Goal: Information Seeking & Learning: Learn about a topic

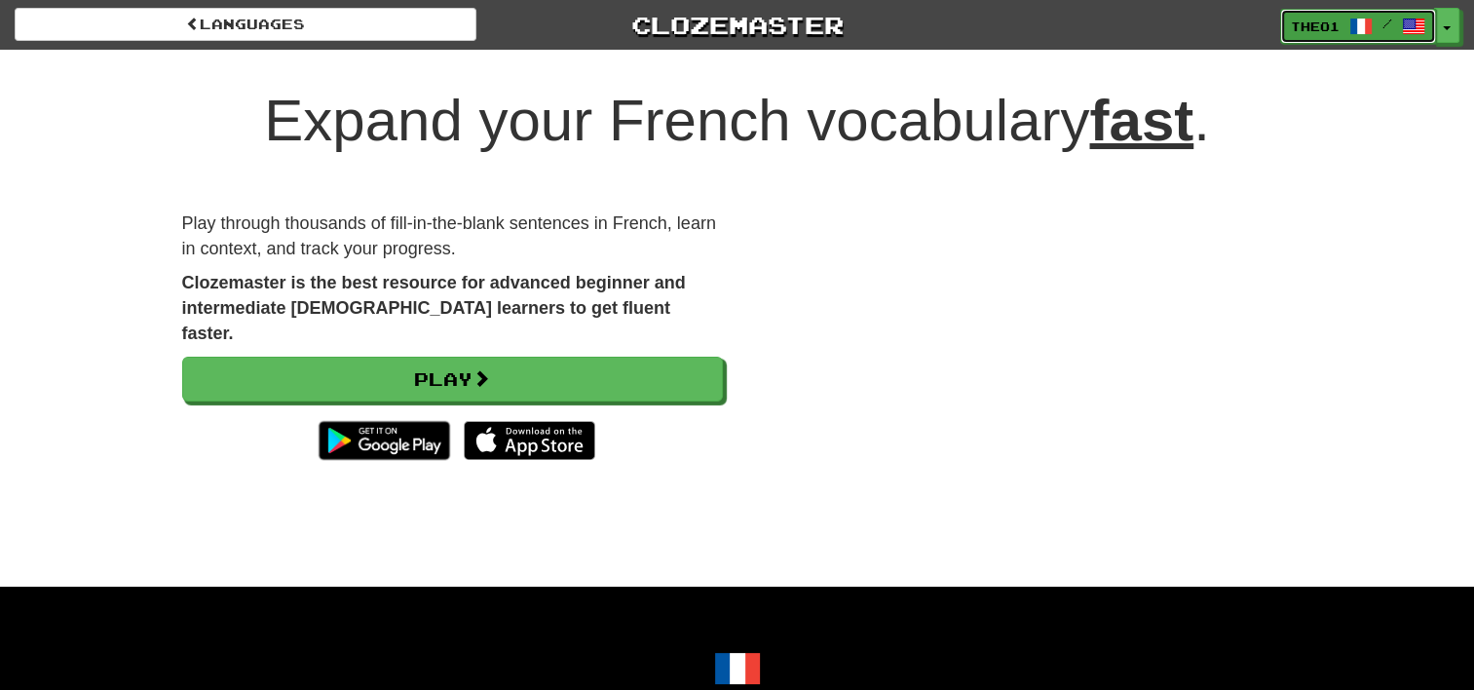
click at [1323, 23] on span "Theo1" at bounding box center [1315, 27] width 49 height 18
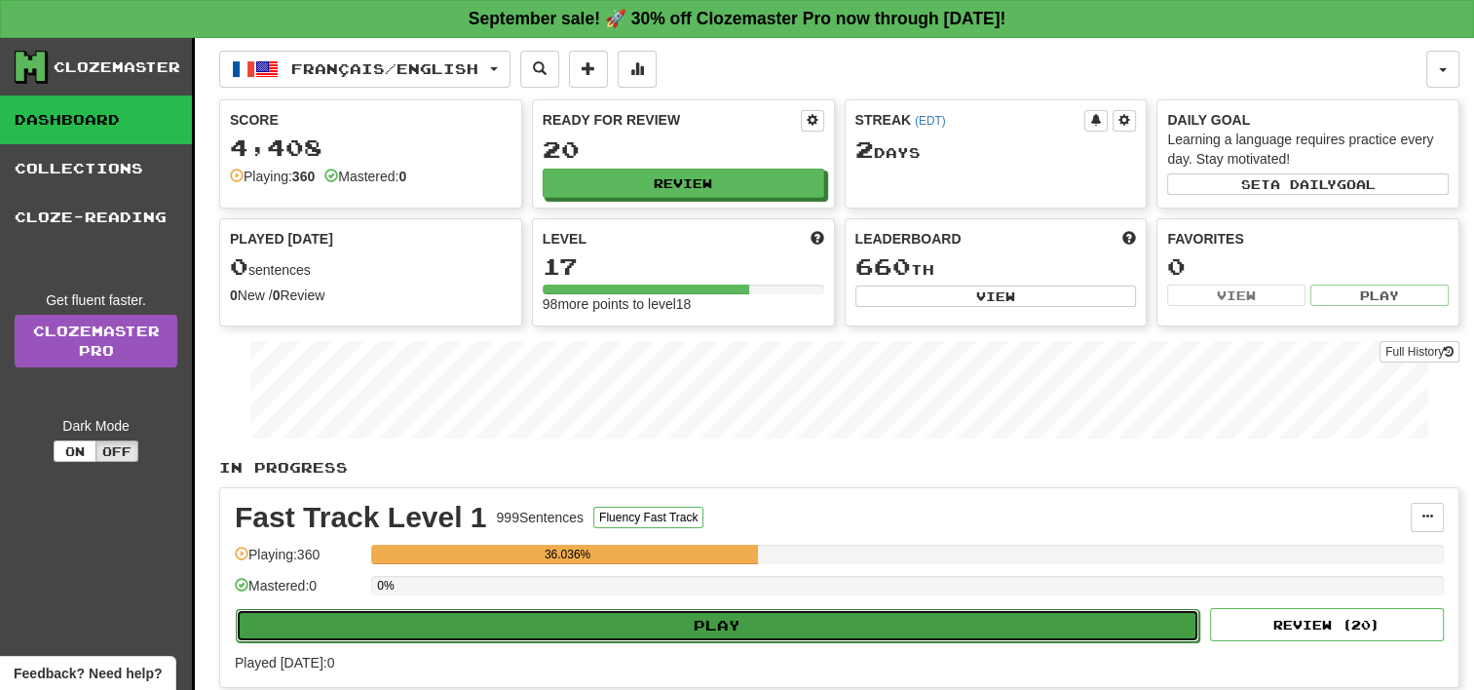
click at [744, 622] on button "Play" at bounding box center [718, 625] width 964 height 33
select select "**"
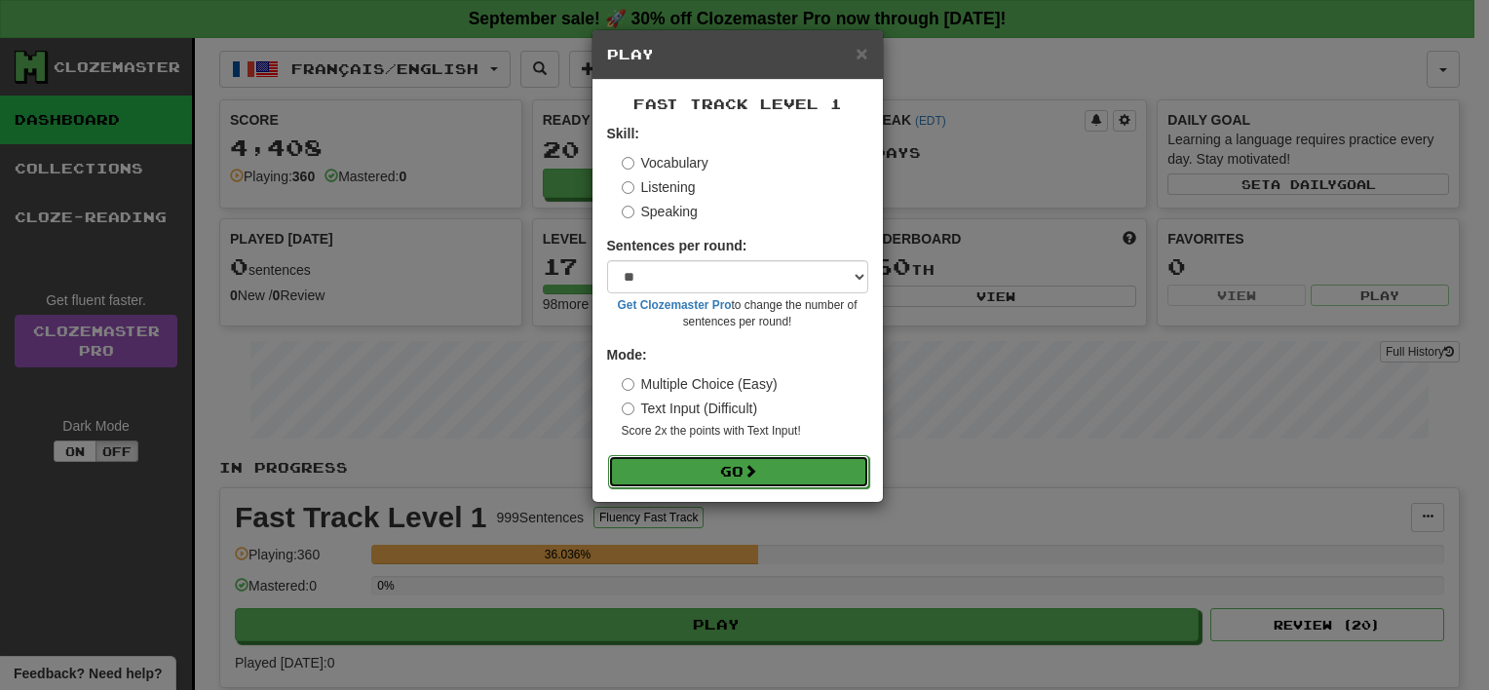
click at [757, 468] on span at bounding box center [751, 471] width 14 height 14
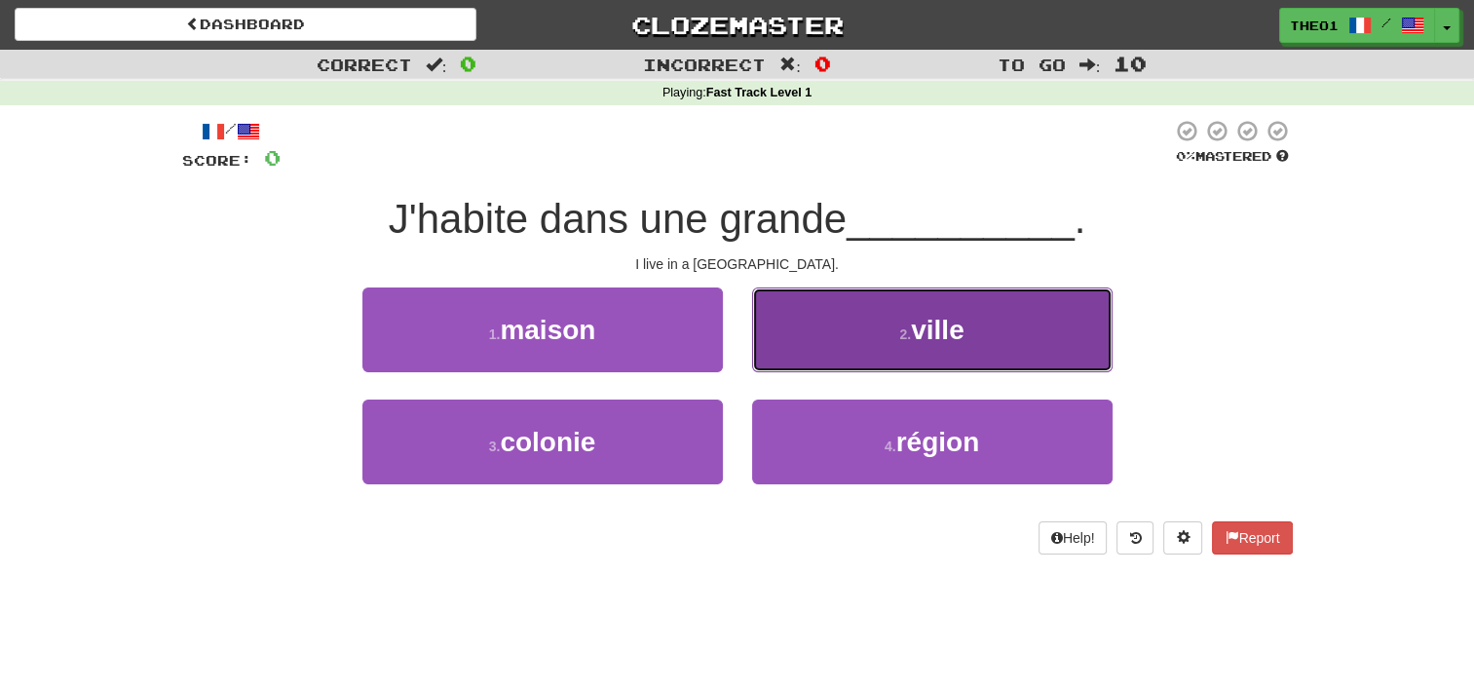
click at [936, 324] on span "ville" at bounding box center [937, 330] width 53 height 30
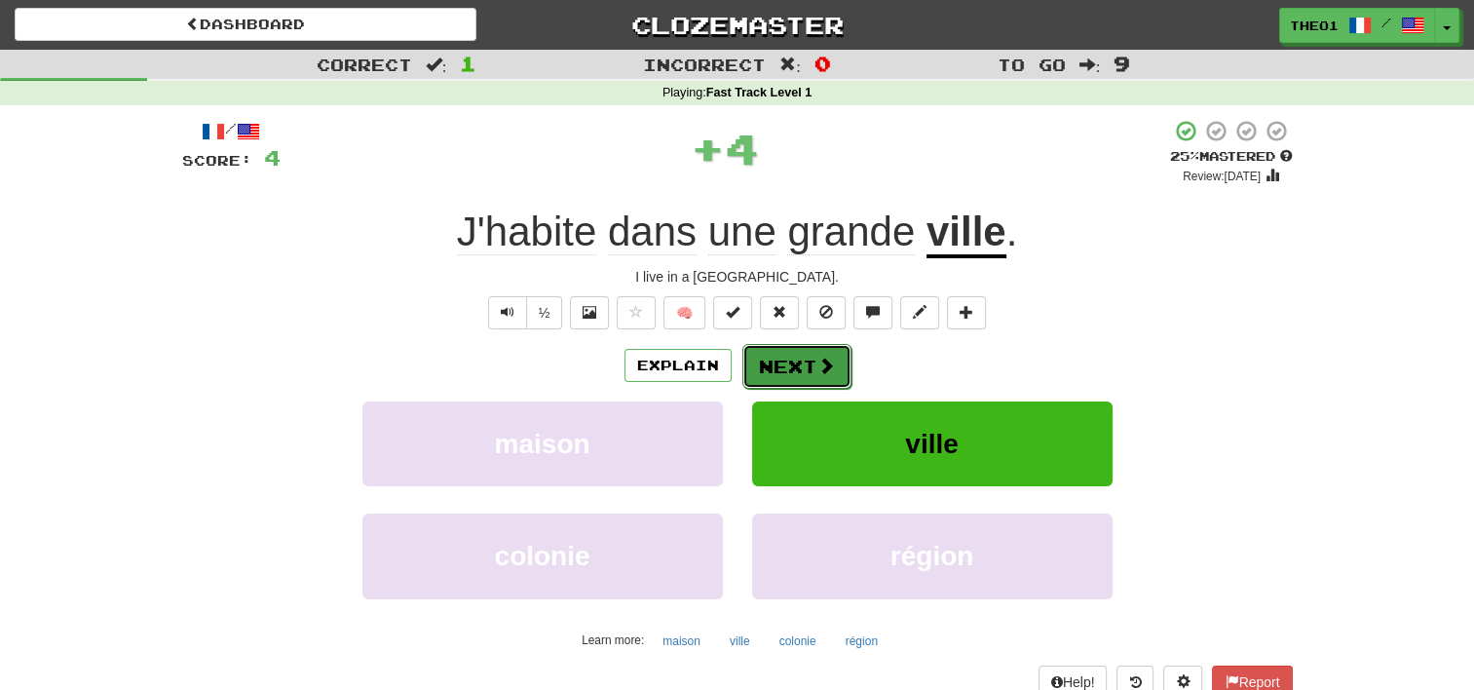
click at [784, 362] on button "Next" at bounding box center [797, 366] width 109 height 45
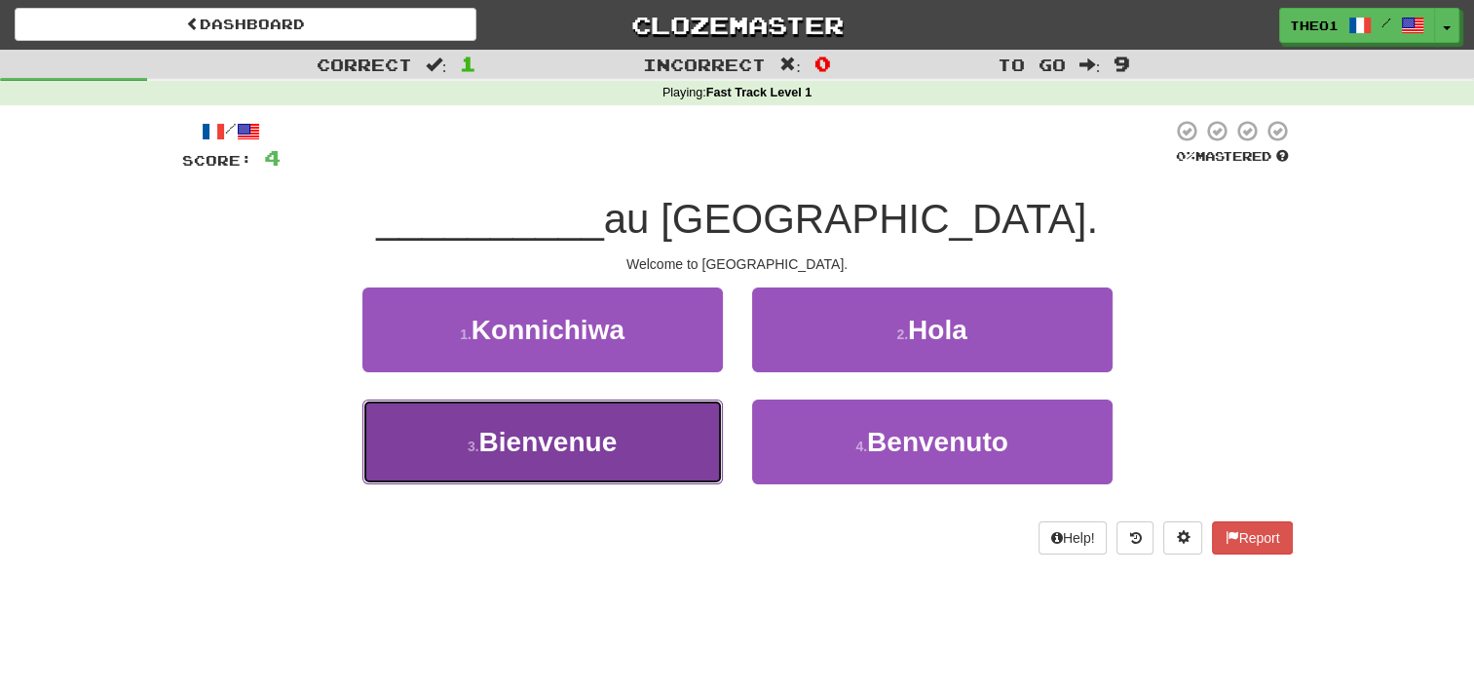
click at [569, 441] on span "Bienvenue" at bounding box center [548, 442] width 138 height 30
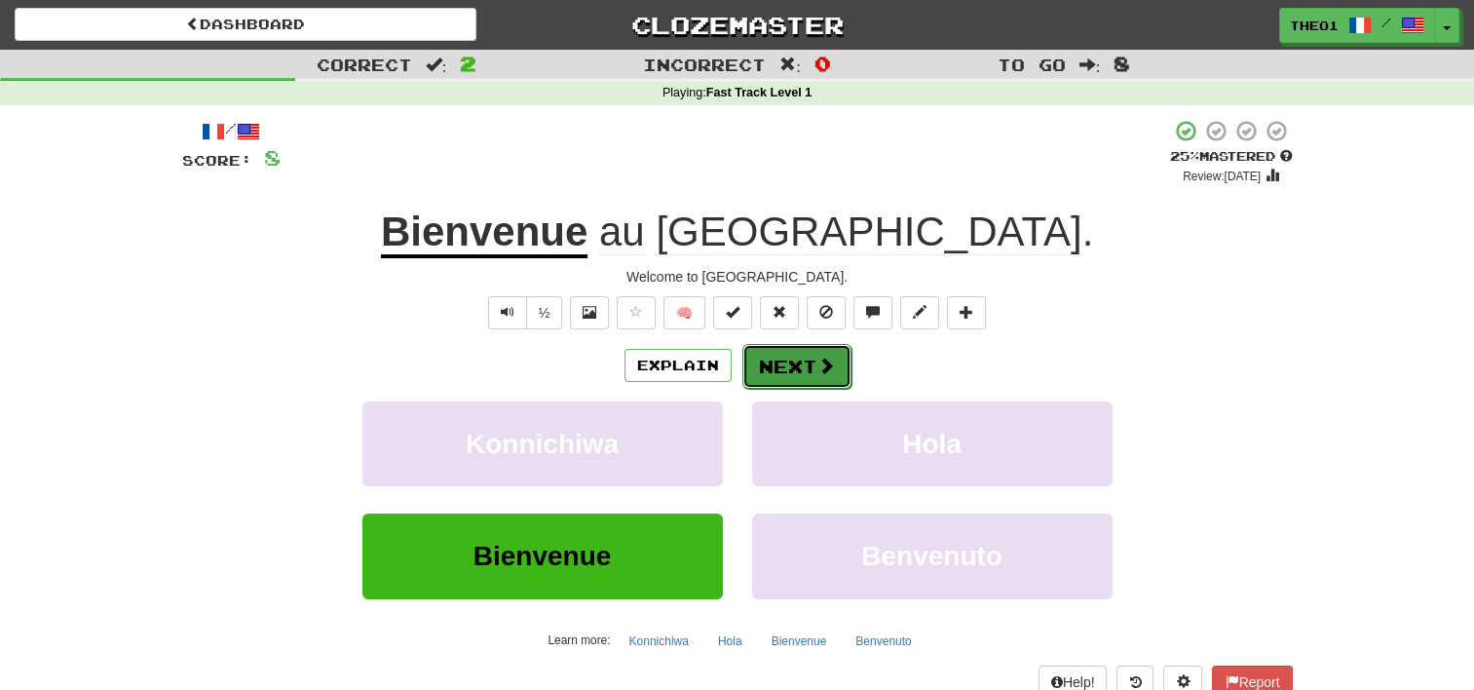
click at [818, 362] on span at bounding box center [827, 366] width 18 height 18
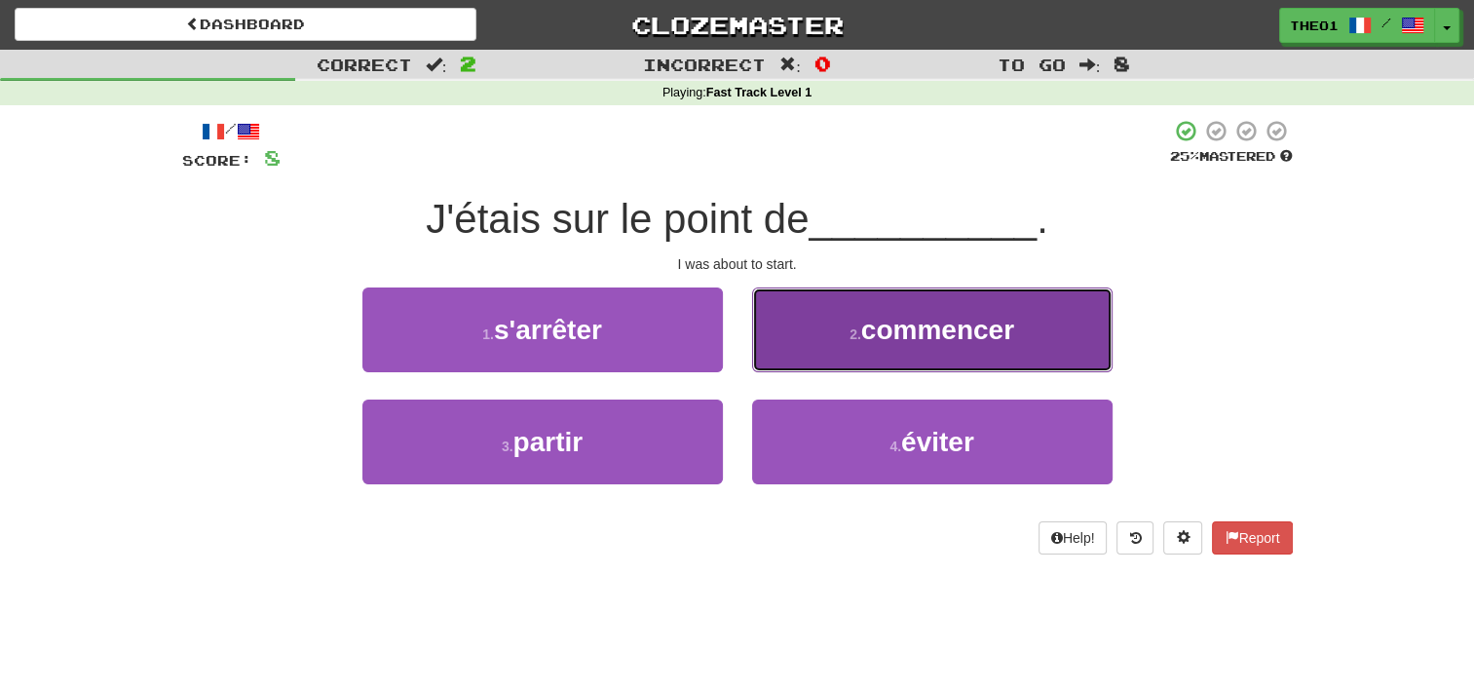
click at [939, 320] on span "commencer" at bounding box center [937, 330] width 153 height 30
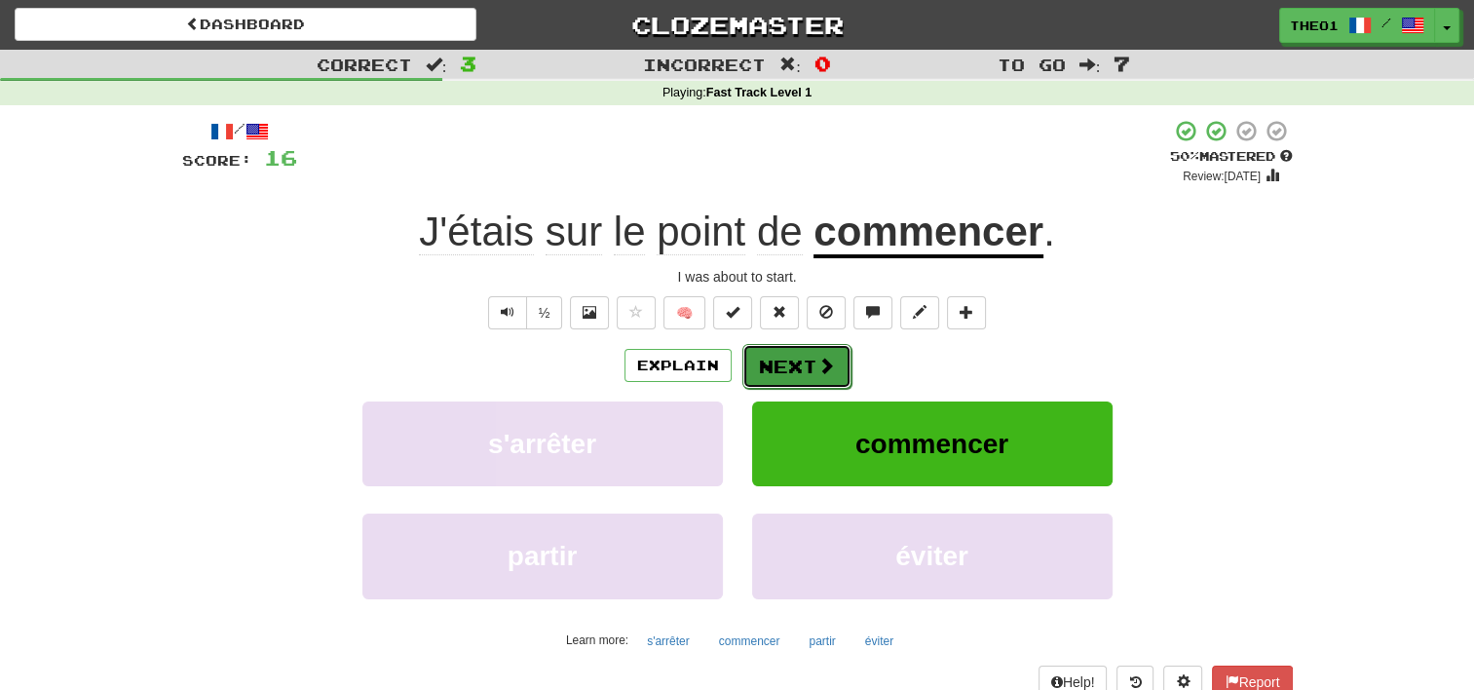
click at [795, 372] on button "Next" at bounding box center [797, 366] width 109 height 45
click span "vérité"
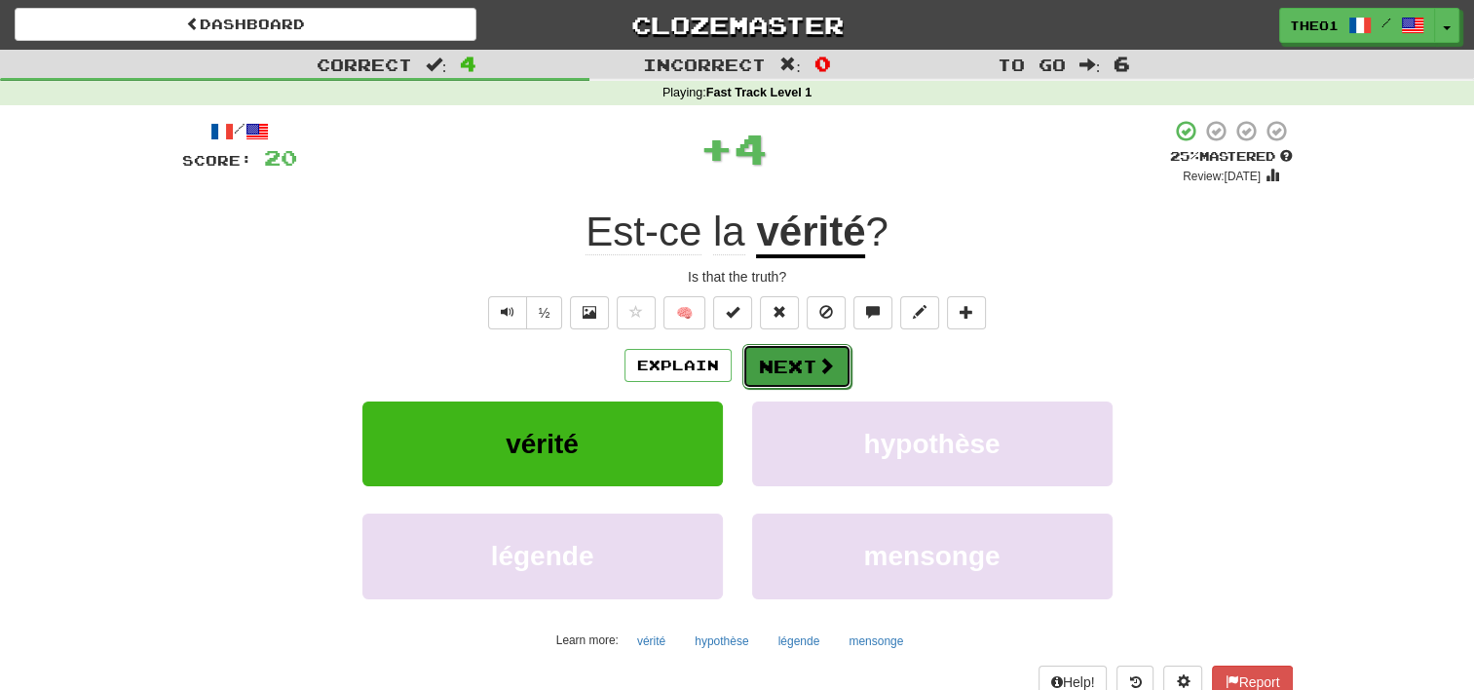
click at [784, 364] on button "Next" at bounding box center [797, 366] width 109 height 45
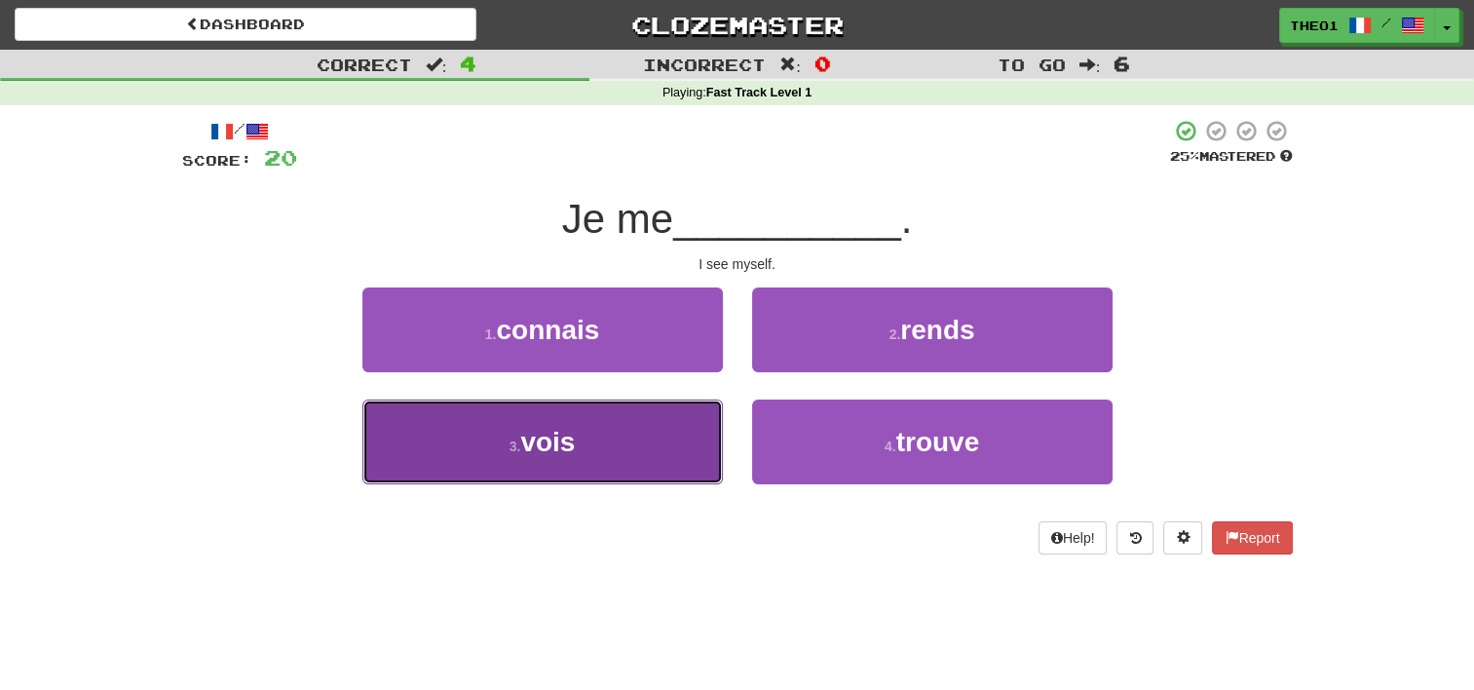
click at [551, 448] on span "vois" at bounding box center [547, 442] width 55 height 30
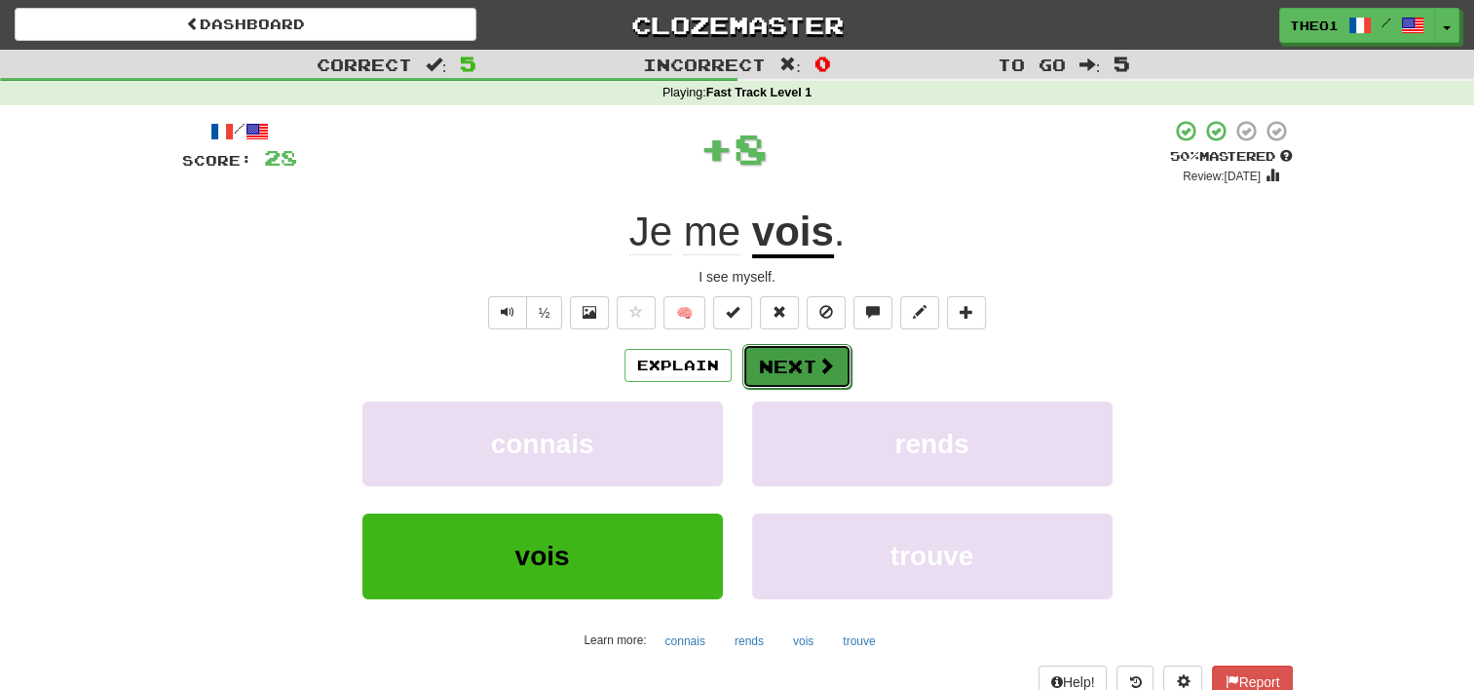
click at [810, 359] on button "Next" at bounding box center [797, 366] width 109 height 45
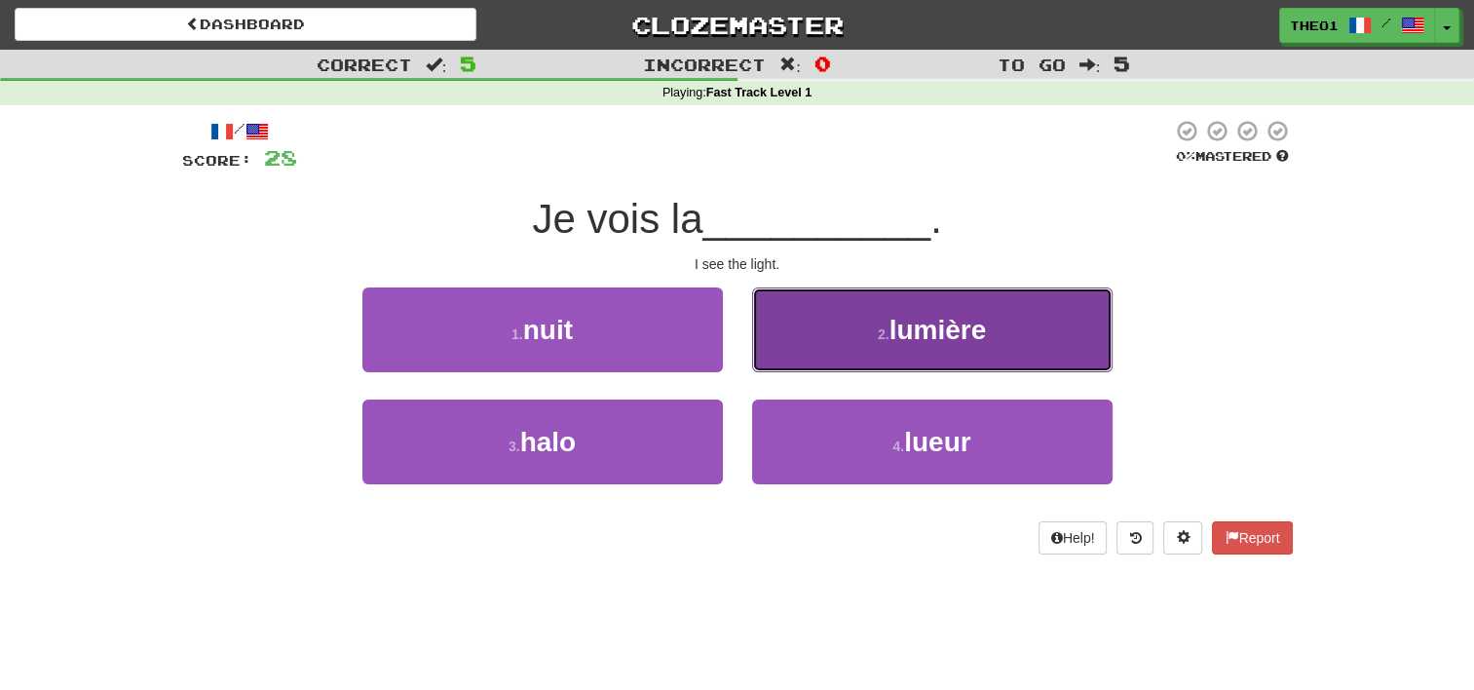
click at [860, 343] on button "2 . lumière" at bounding box center [932, 329] width 361 height 85
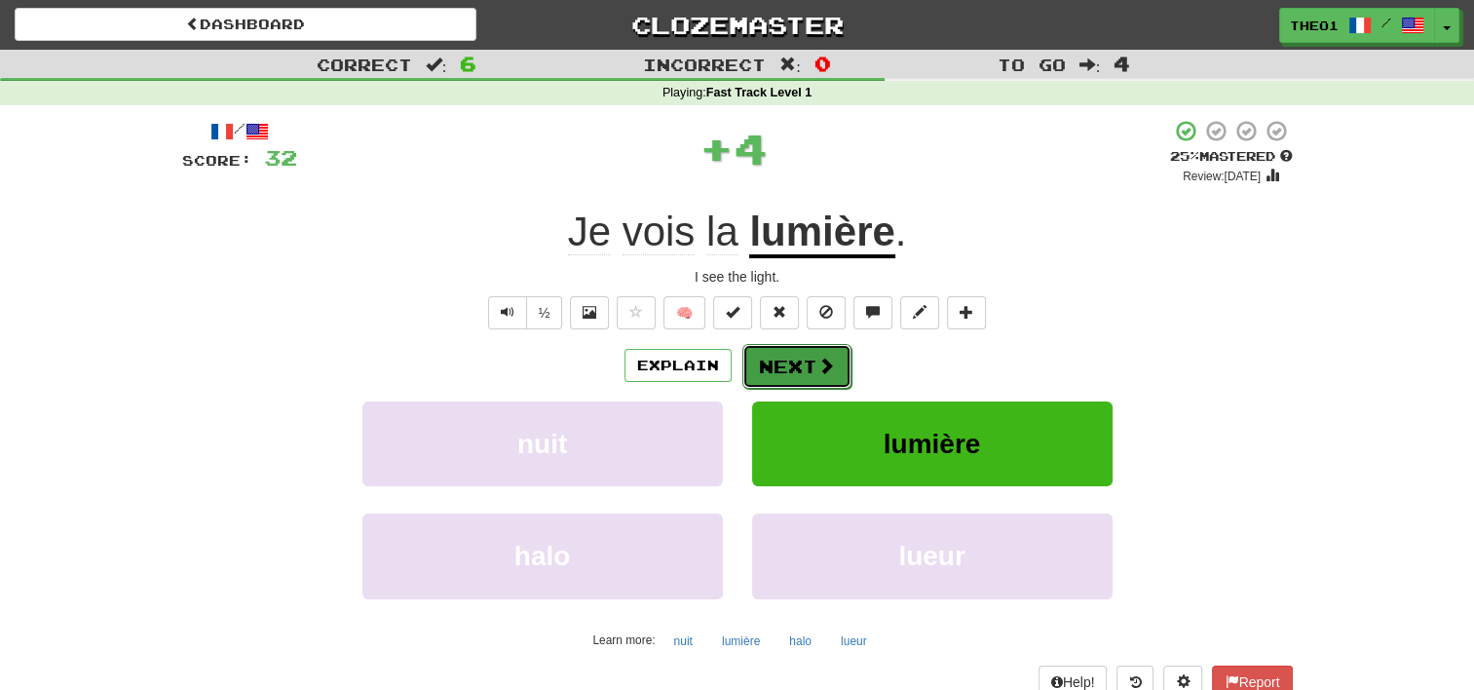
click at [798, 355] on button "Next" at bounding box center [797, 366] width 109 height 45
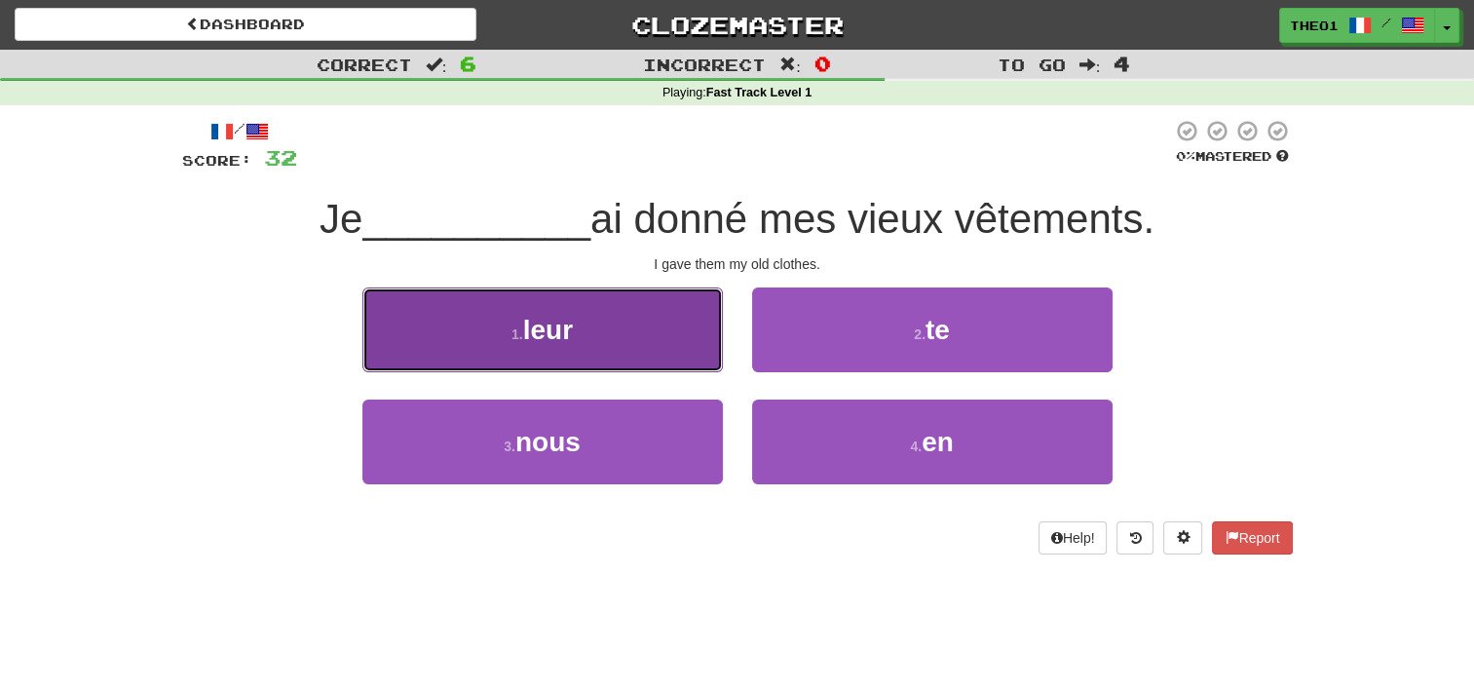
click at [625, 338] on button "1 . leur" at bounding box center [542, 329] width 361 height 85
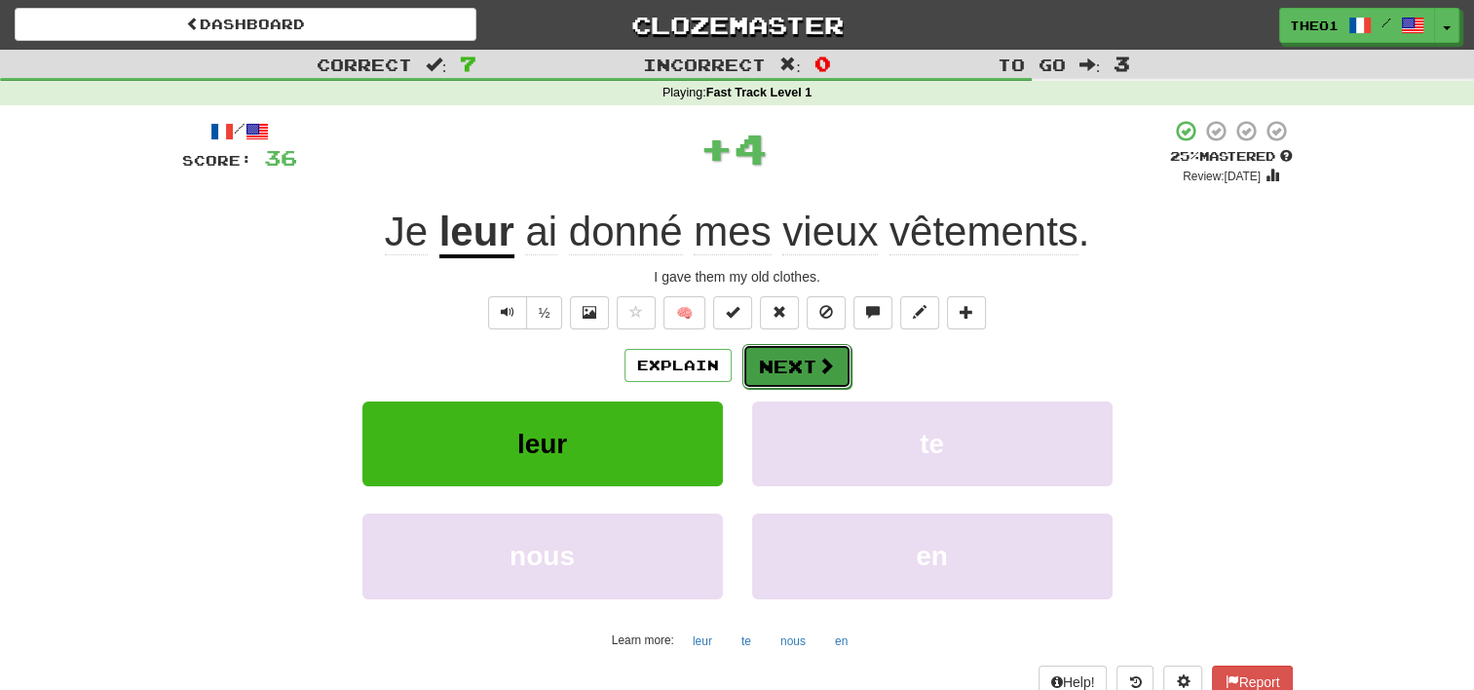
click at [818, 371] on span at bounding box center [827, 366] width 18 height 18
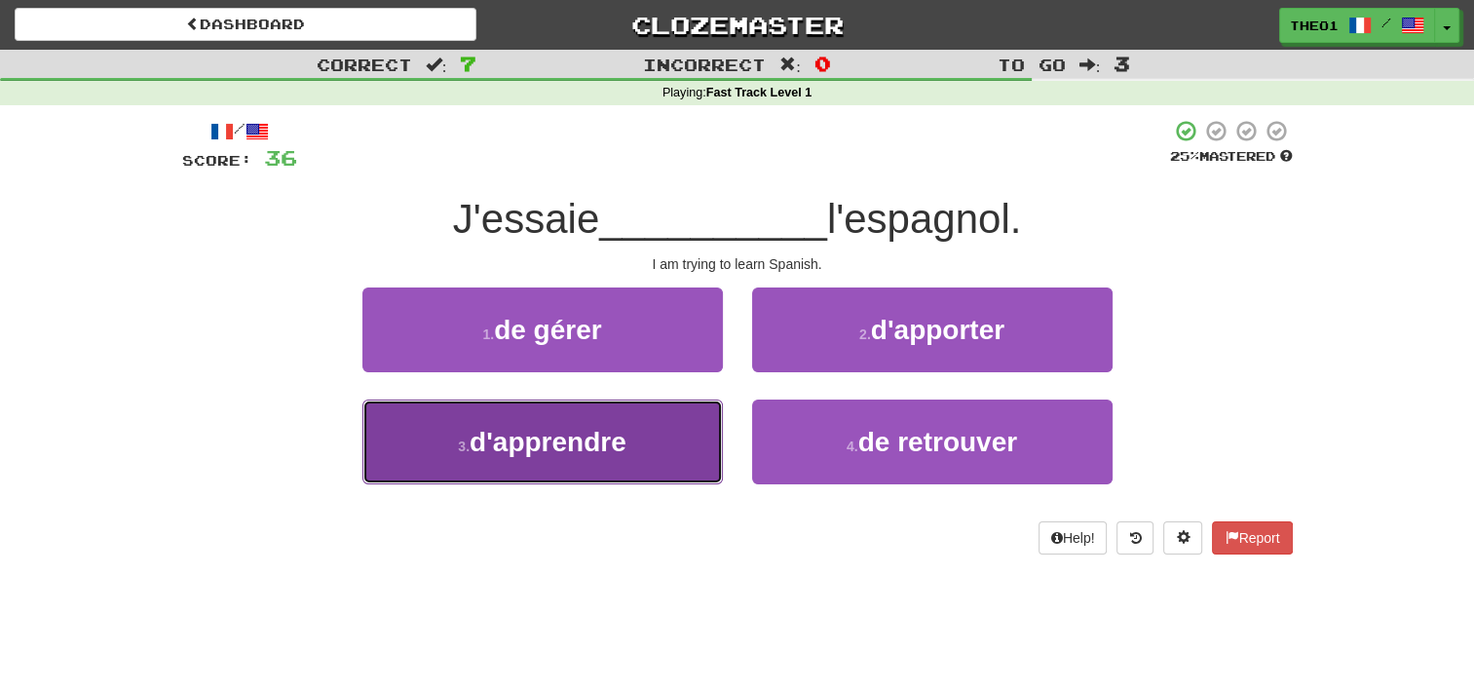
click at [569, 457] on button "3 . d'apprendre" at bounding box center [542, 442] width 361 height 85
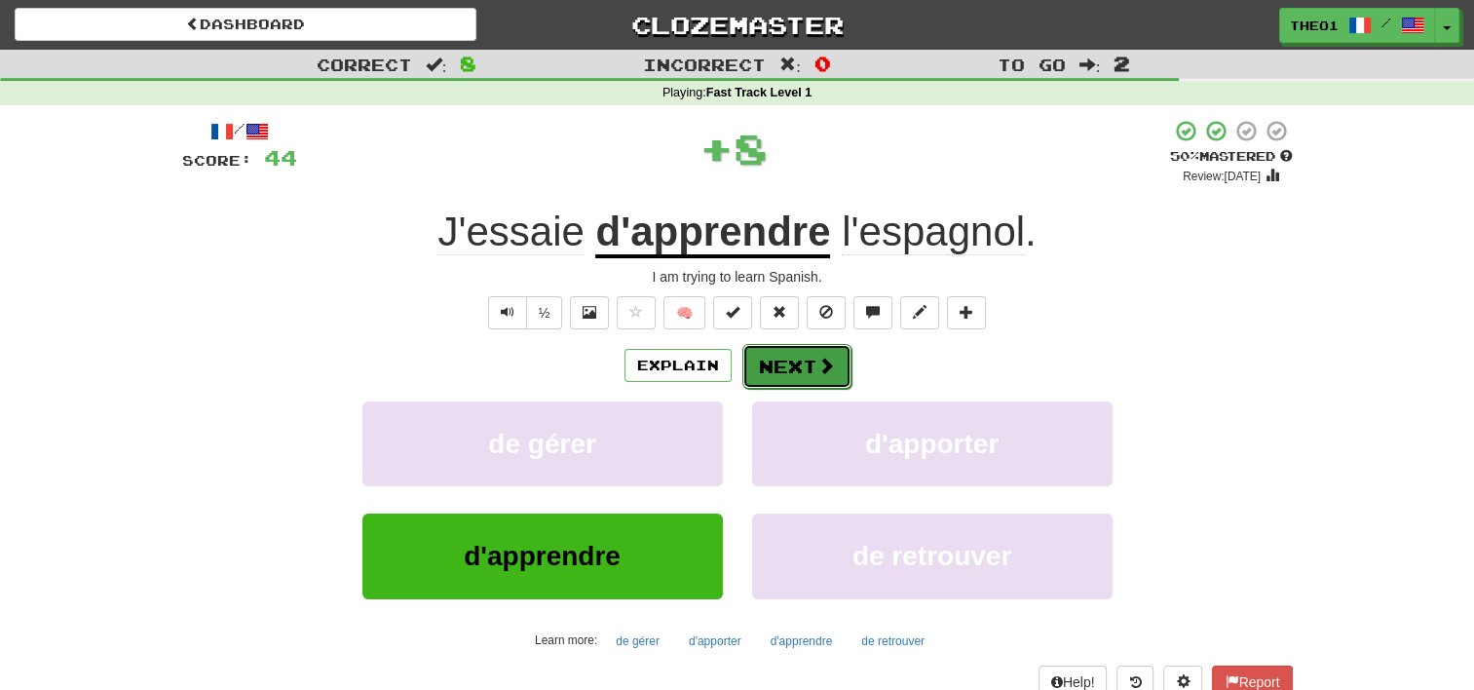
click at [803, 365] on button "Next" at bounding box center [797, 366] width 109 height 45
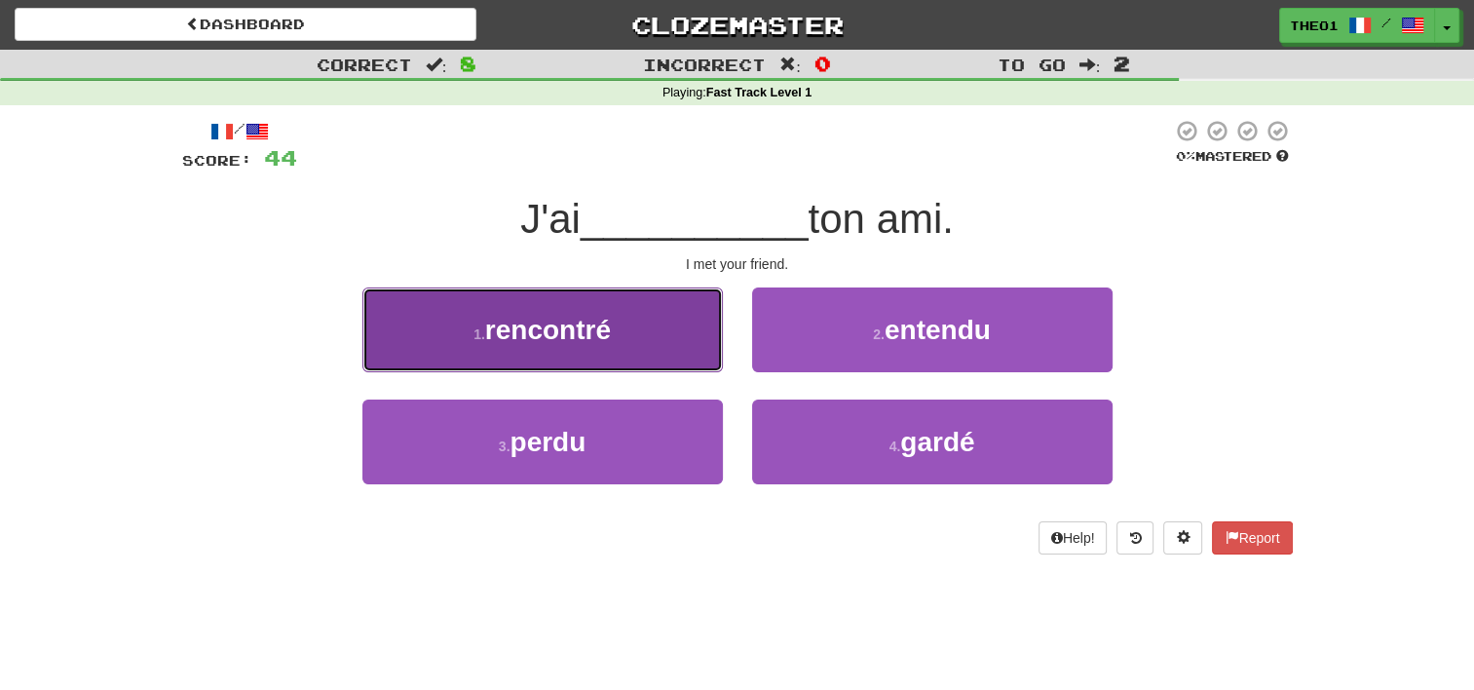
click at [571, 331] on span "rencontré" at bounding box center [548, 330] width 126 height 30
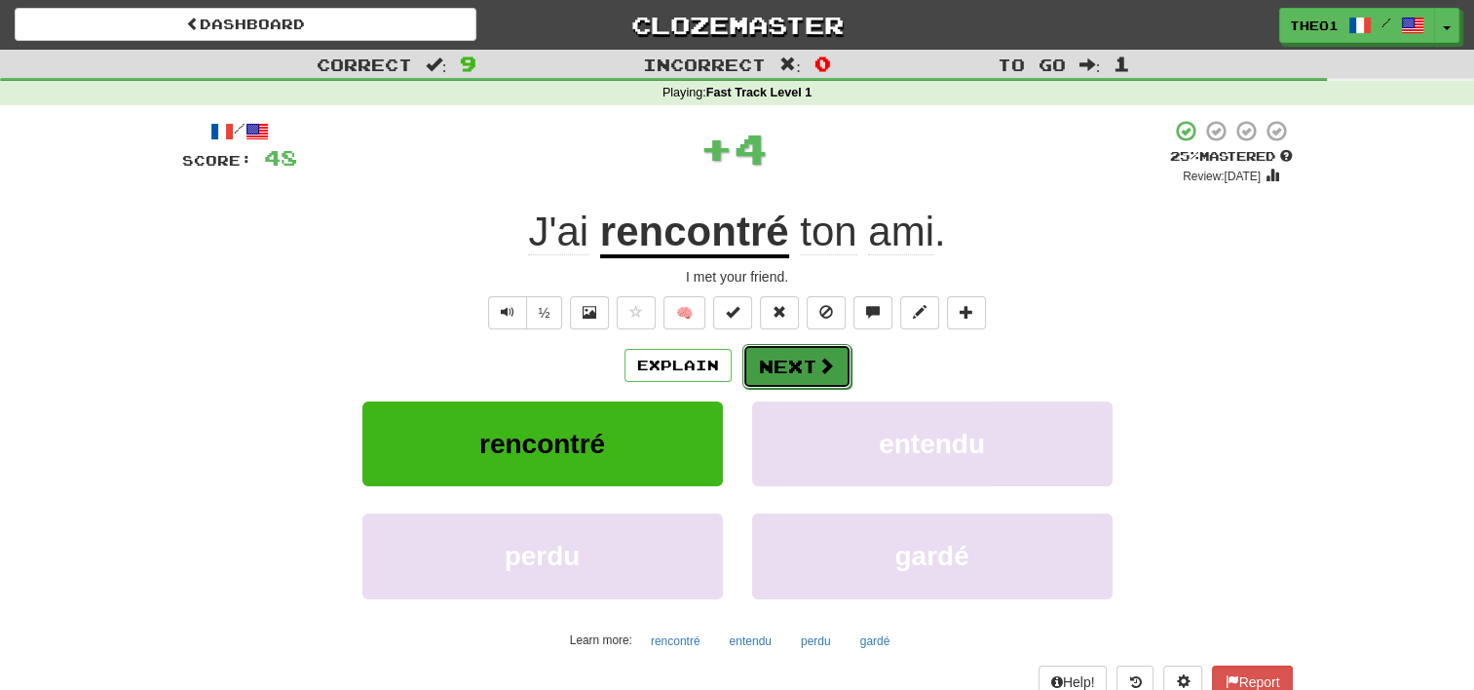
click at [812, 366] on button "Next" at bounding box center [797, 366] width 109 height 45
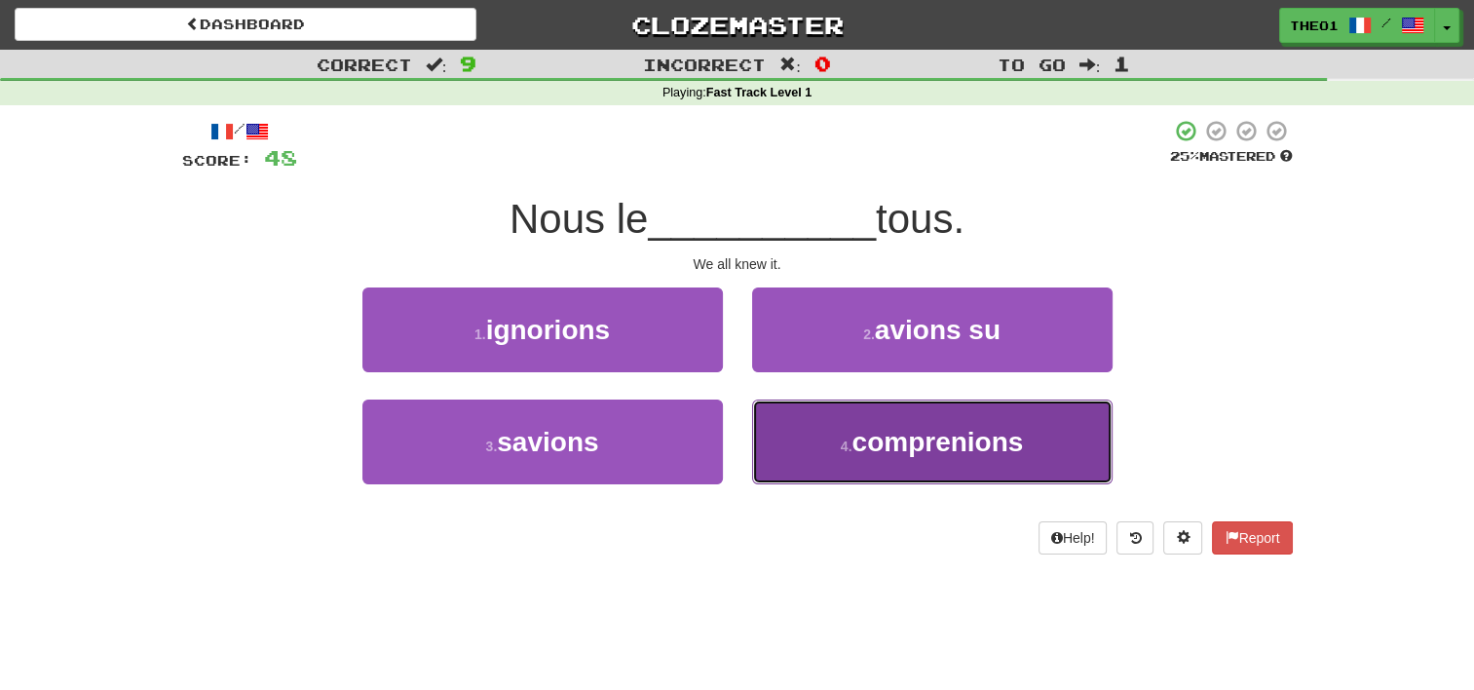
click at [962, 447] on span "comprenions" at bounding box center [938, 442] width 172 height 30
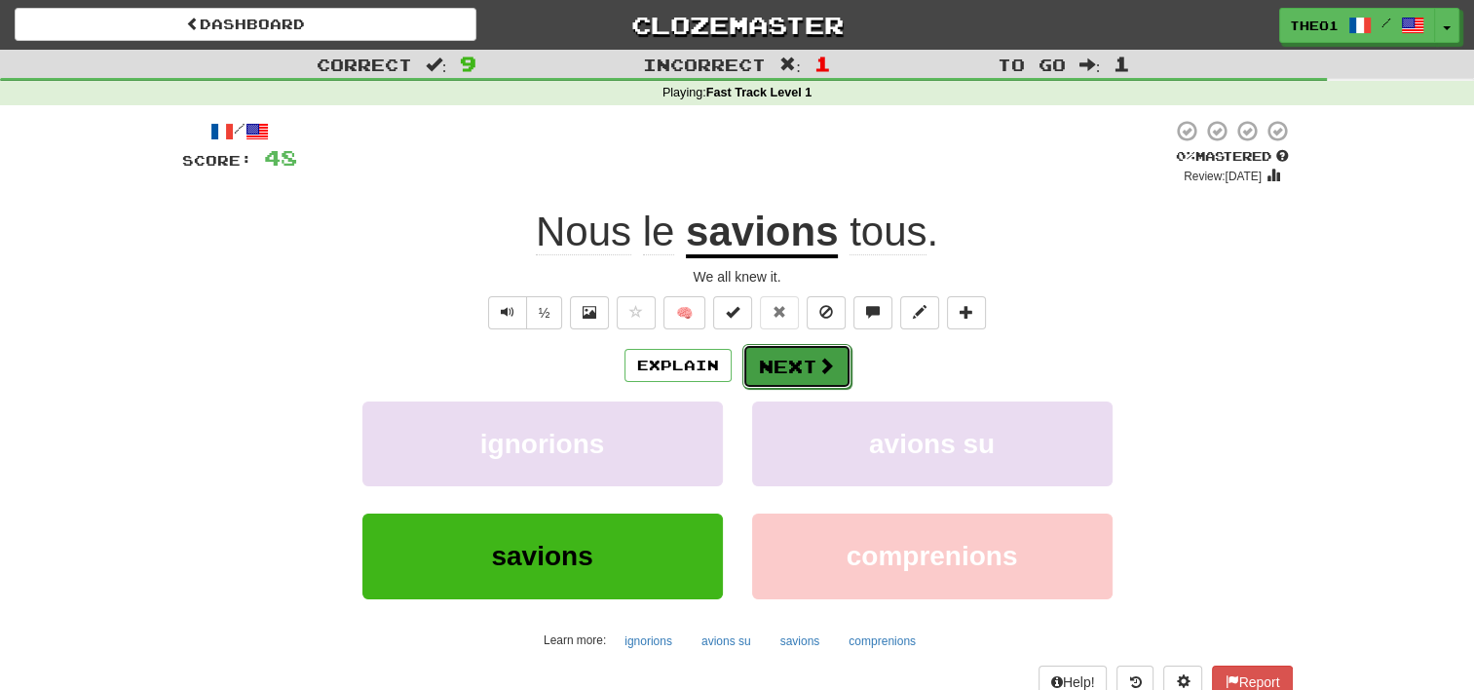
click at [802, 355] on button "Next" at bounding box center [797, 366] width 109 height 45
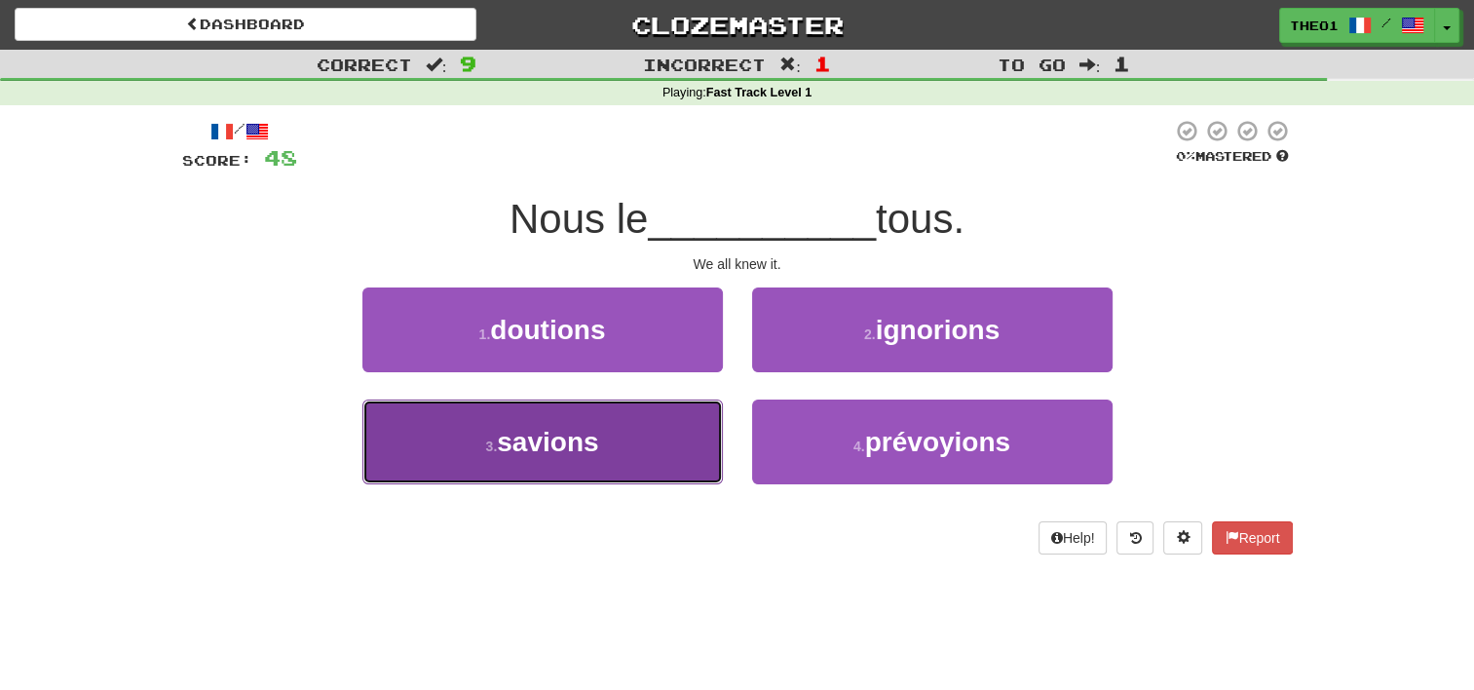
click at [592, 448] on span "savions" at bounding box center [547, 442] width 101 height 30
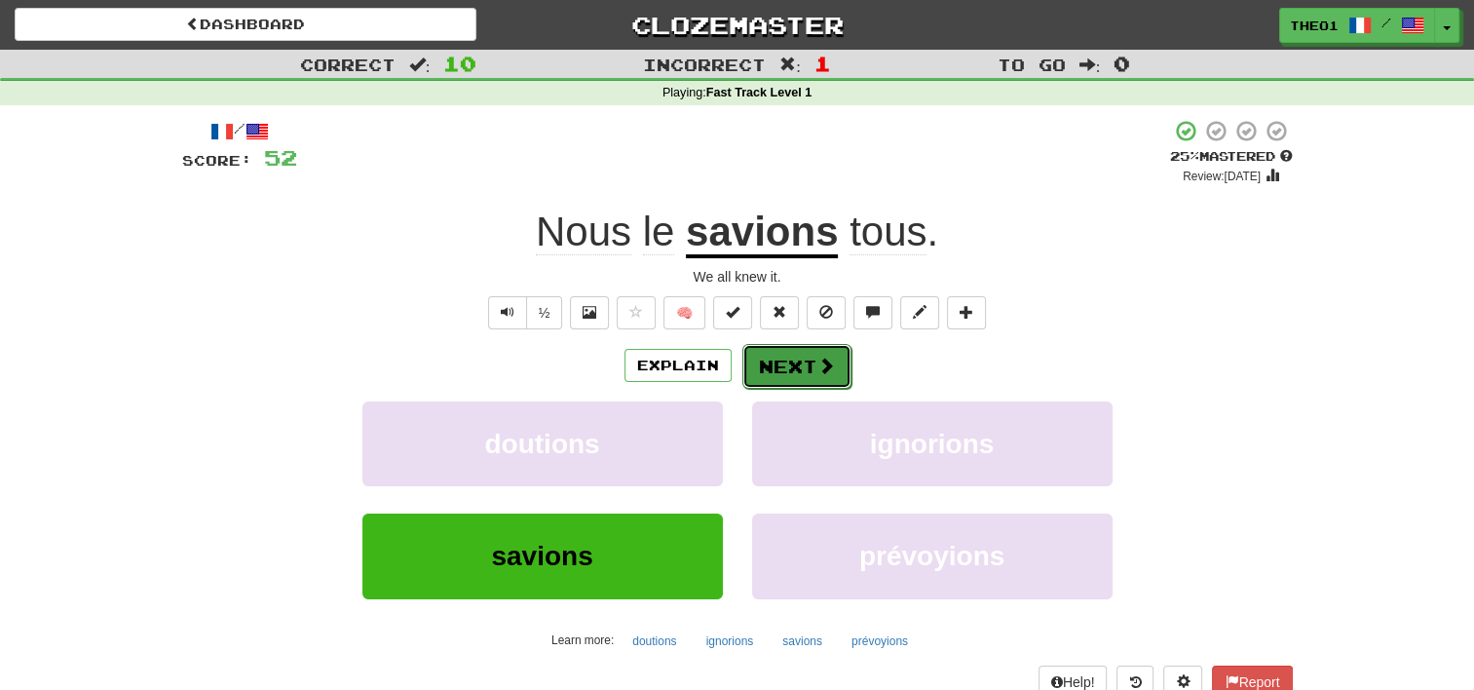
click at [782, 366] on button "Next" at bounding box center [797, 366] width 109 height 45
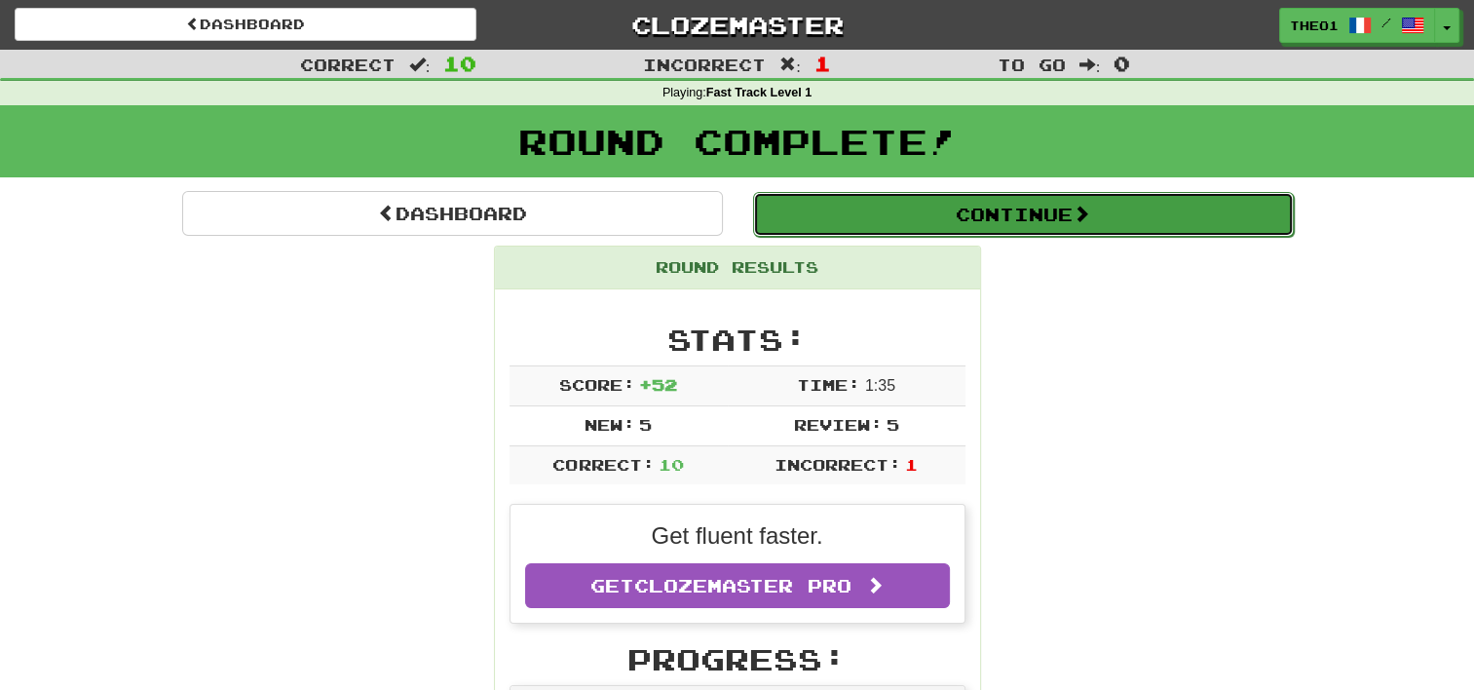
click at [1052, 210] on button "Continue" at bounding box center [1023, 214] width 541 height 45
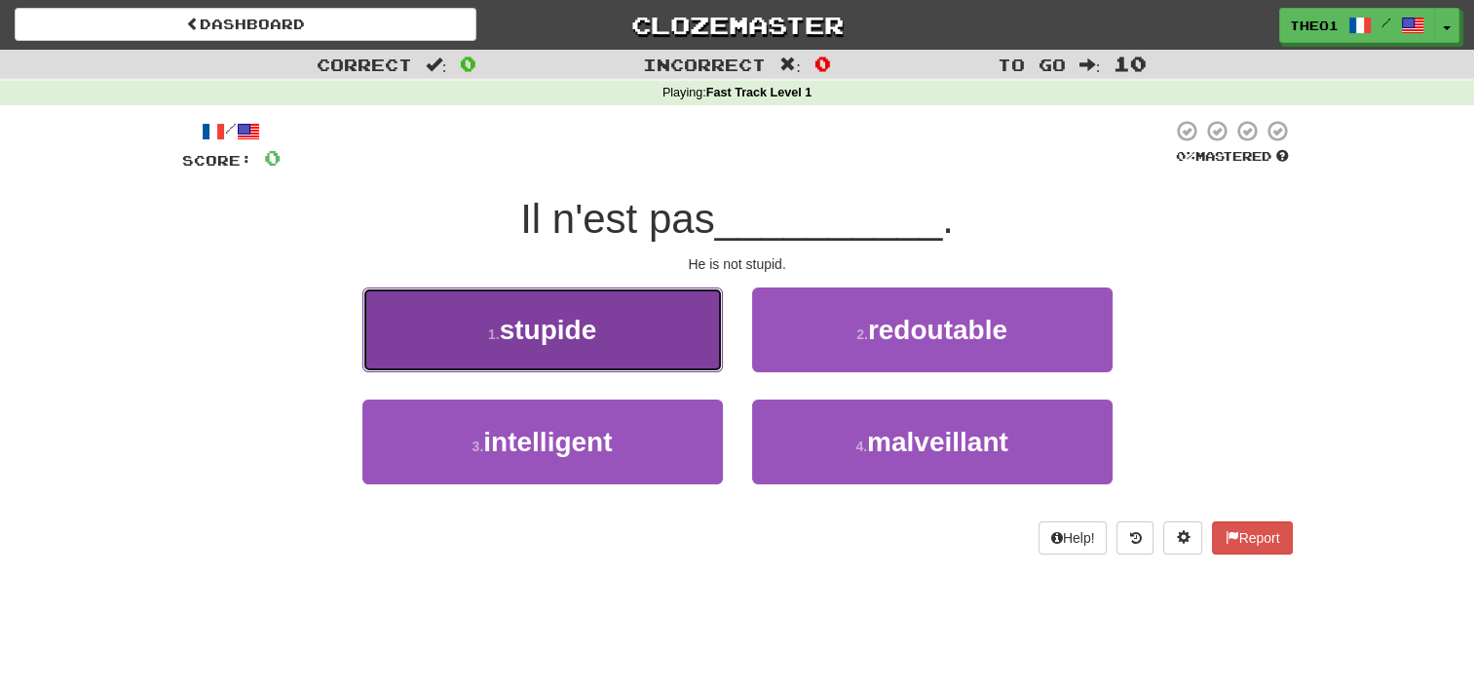
click at [591, 341] on span "stupide" at bounding box center [548, 330] width 97 height 30
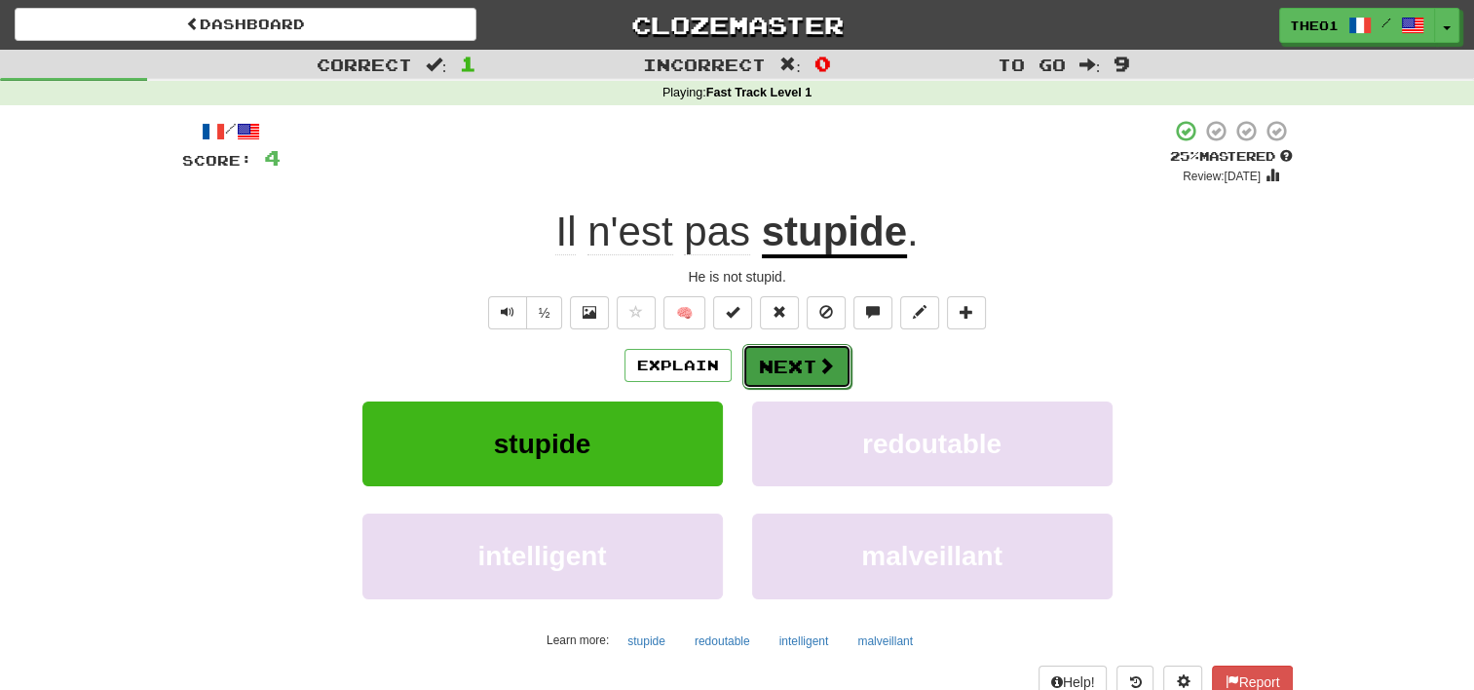
click at [795, 364] on button "Next" at bounding box center [797, 366] width 109 height 45
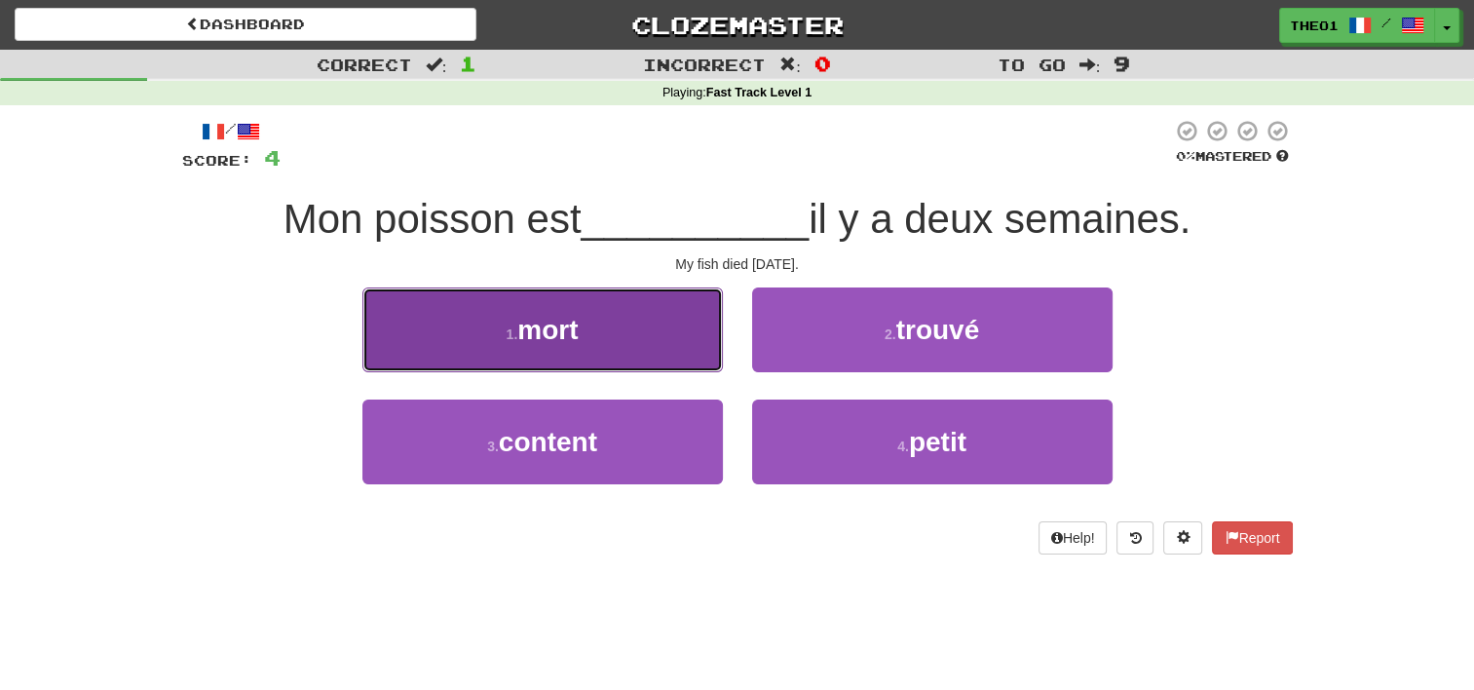
click at [575, 339] on span "mort" at bounding box center [547, 330] width 60 height 30
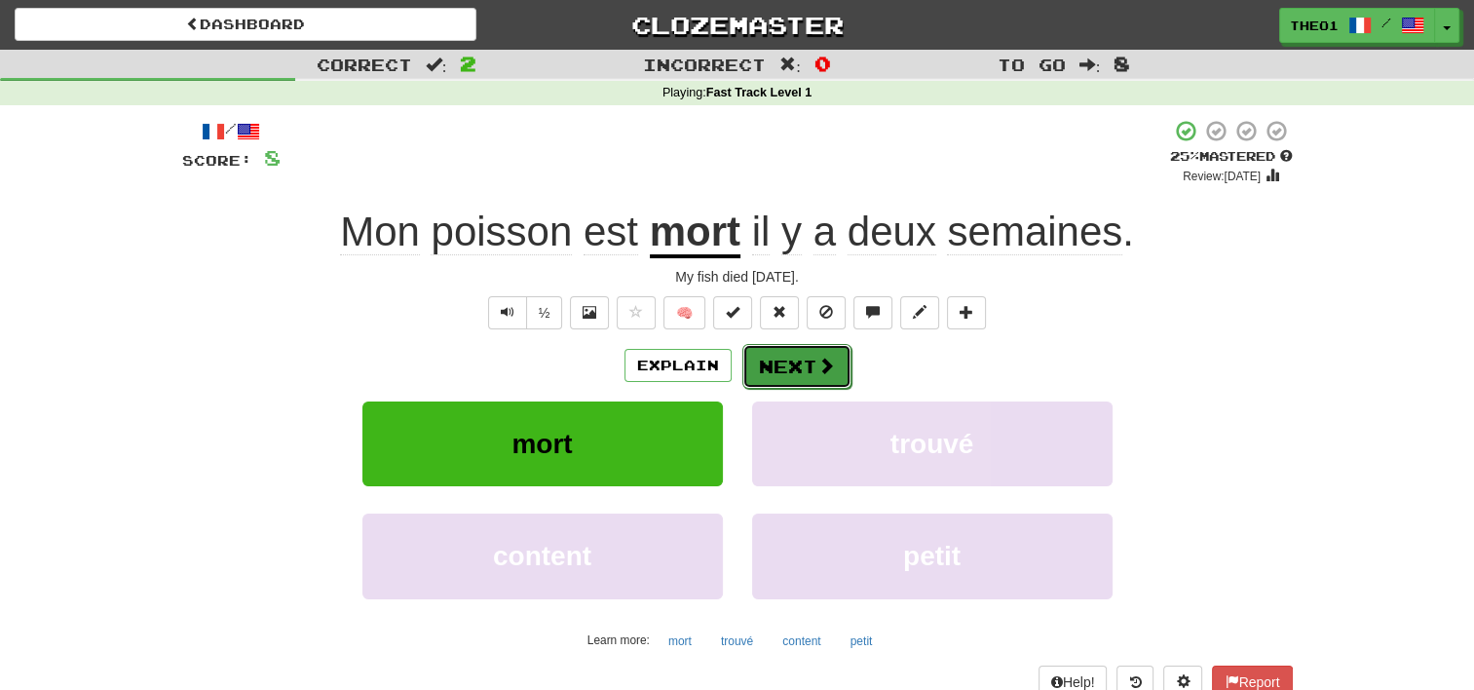
click at [796, 355] on button "Next" at bounding box center [797, 366] width 109 height 45
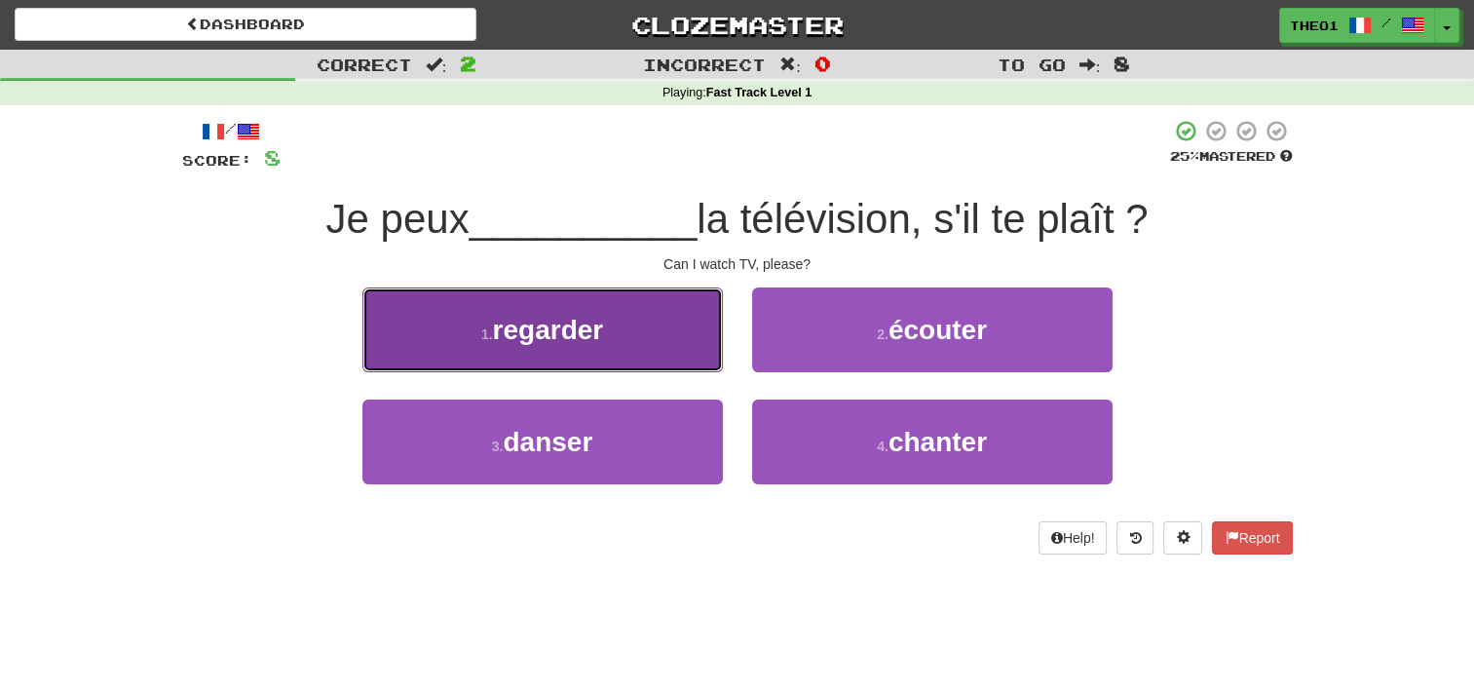
click at [601, 338] on span "regarder" at bounding box center [548, 330] width 111 height 30
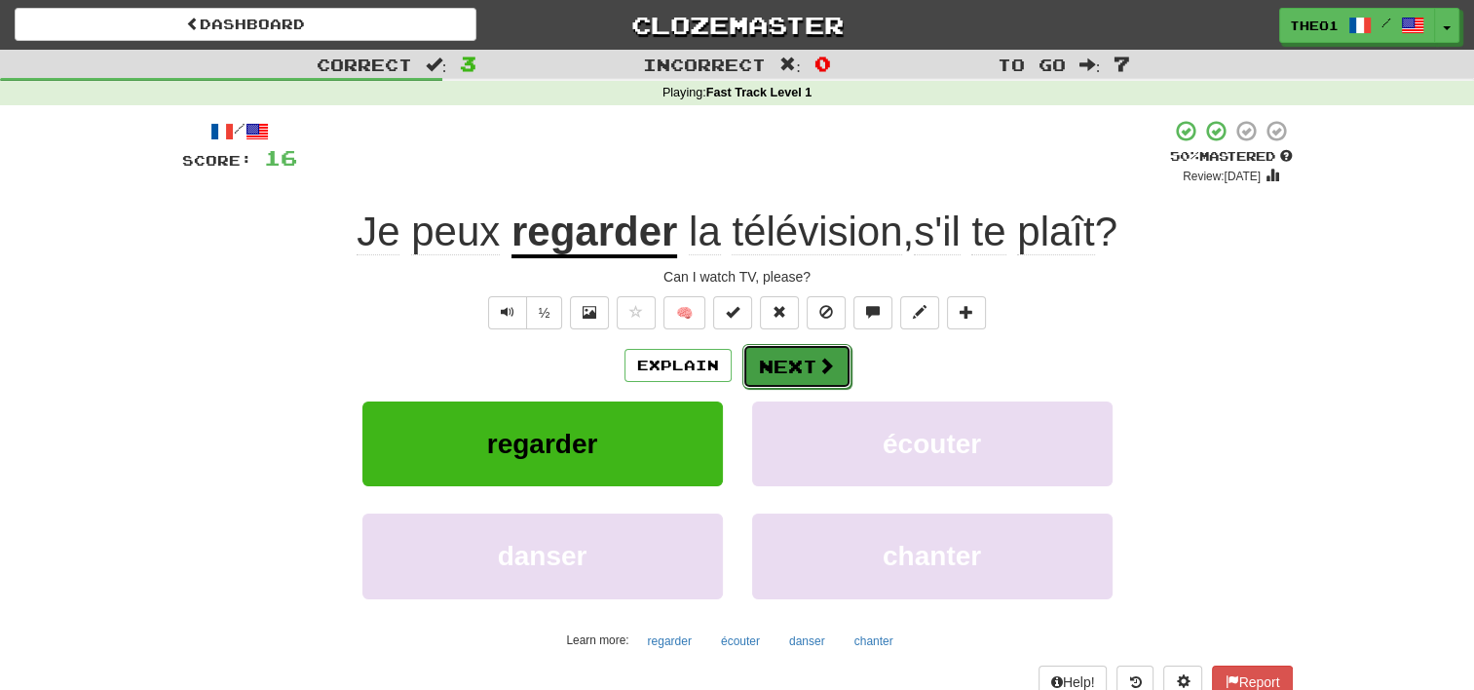
click at [803, 362] on button "Next" at bounding box center [797, 366] width 109 height 45
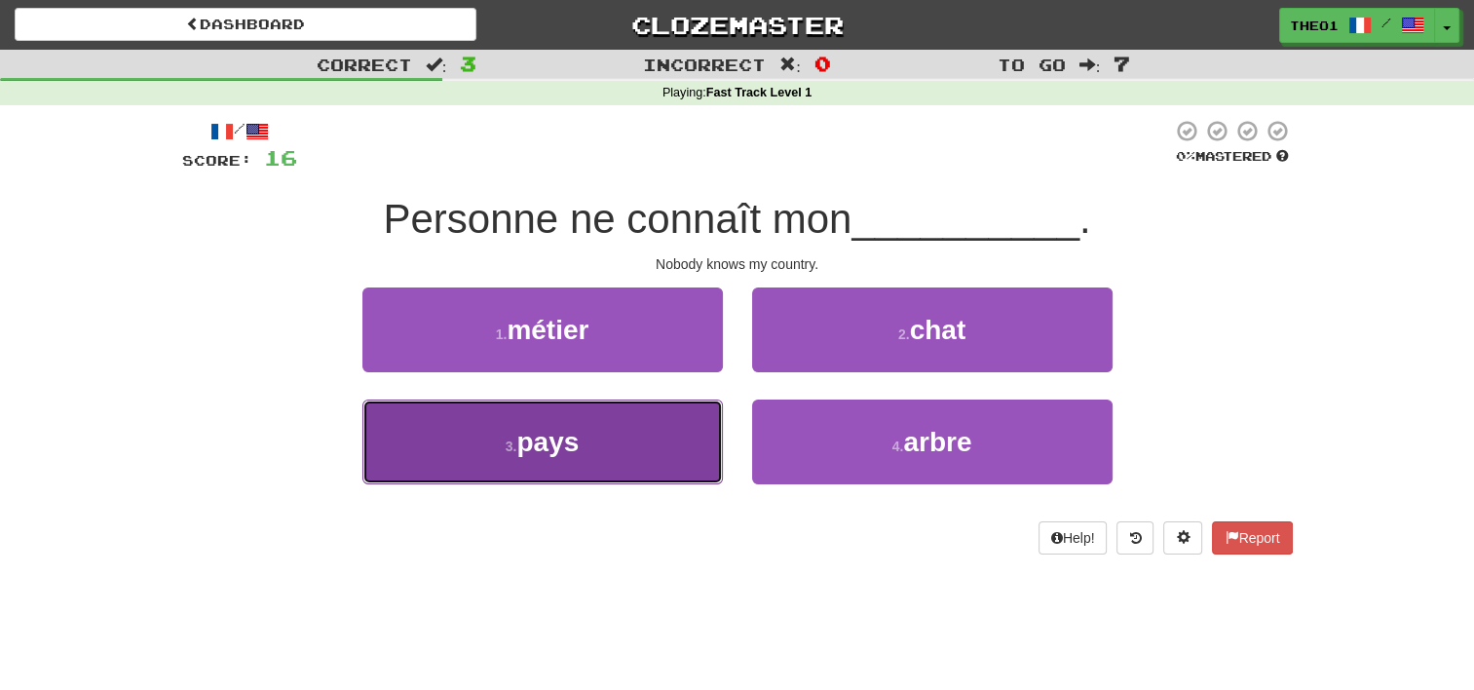
click at [610, 443] on button "3 . pays" at bounding box center [542, 442] width 361 height 85
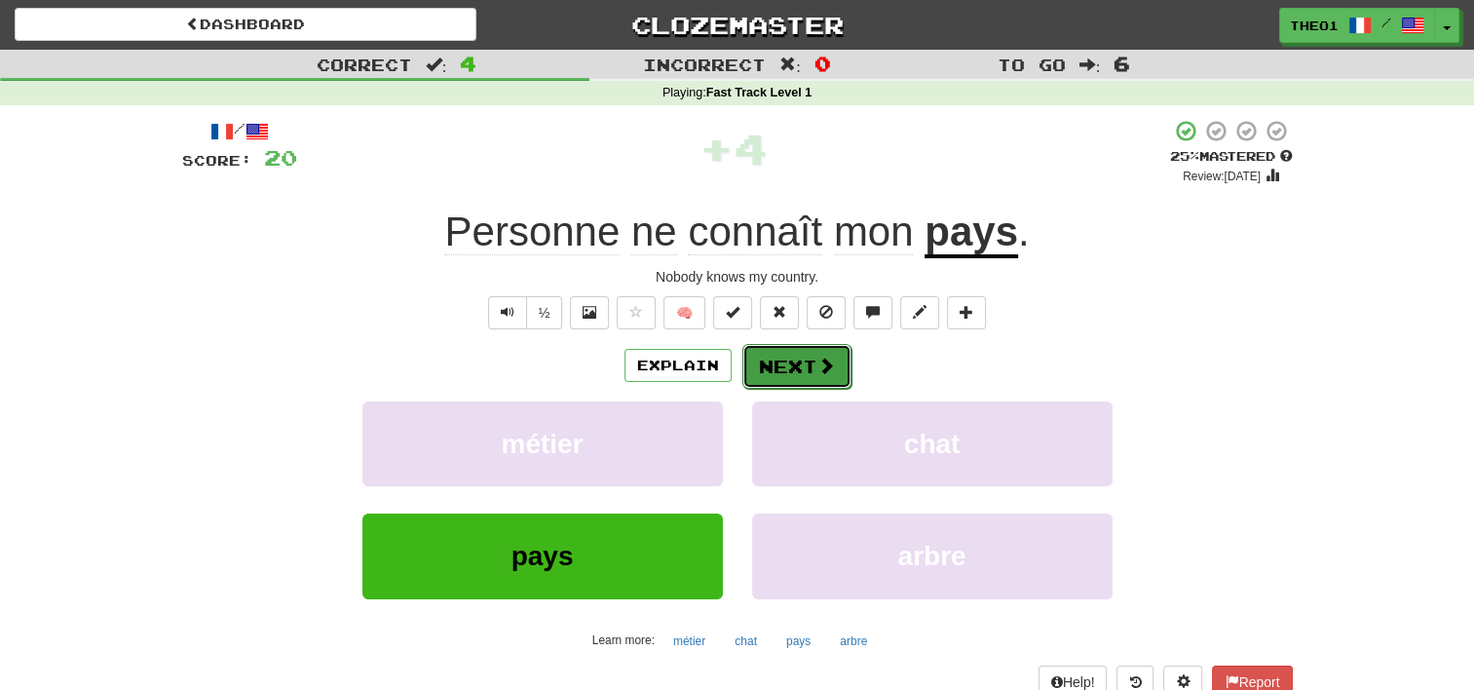
click at [798, 362] on button "Next" at bounding box center [797, 366] width 109 height 45
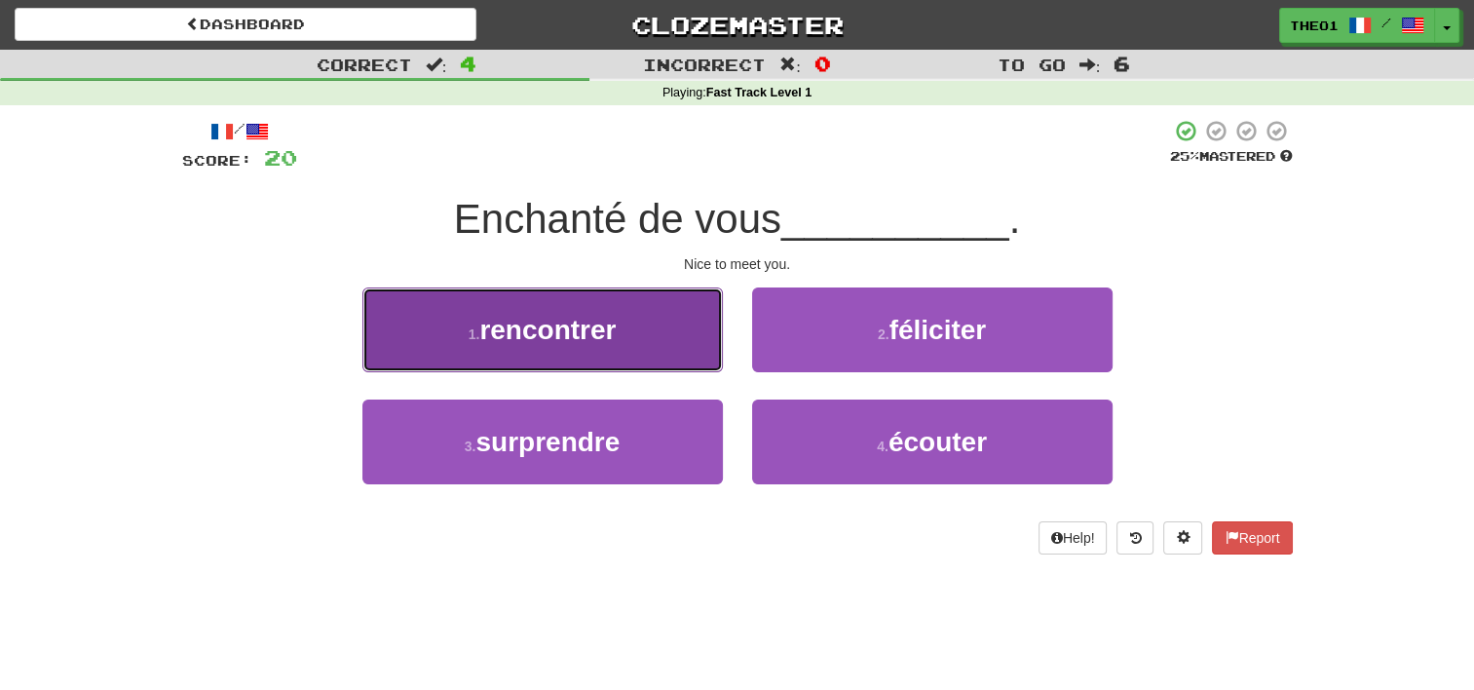
click at [607, 334] on span "rencontrer" at bounding box center [547, 330] width 136 height 30
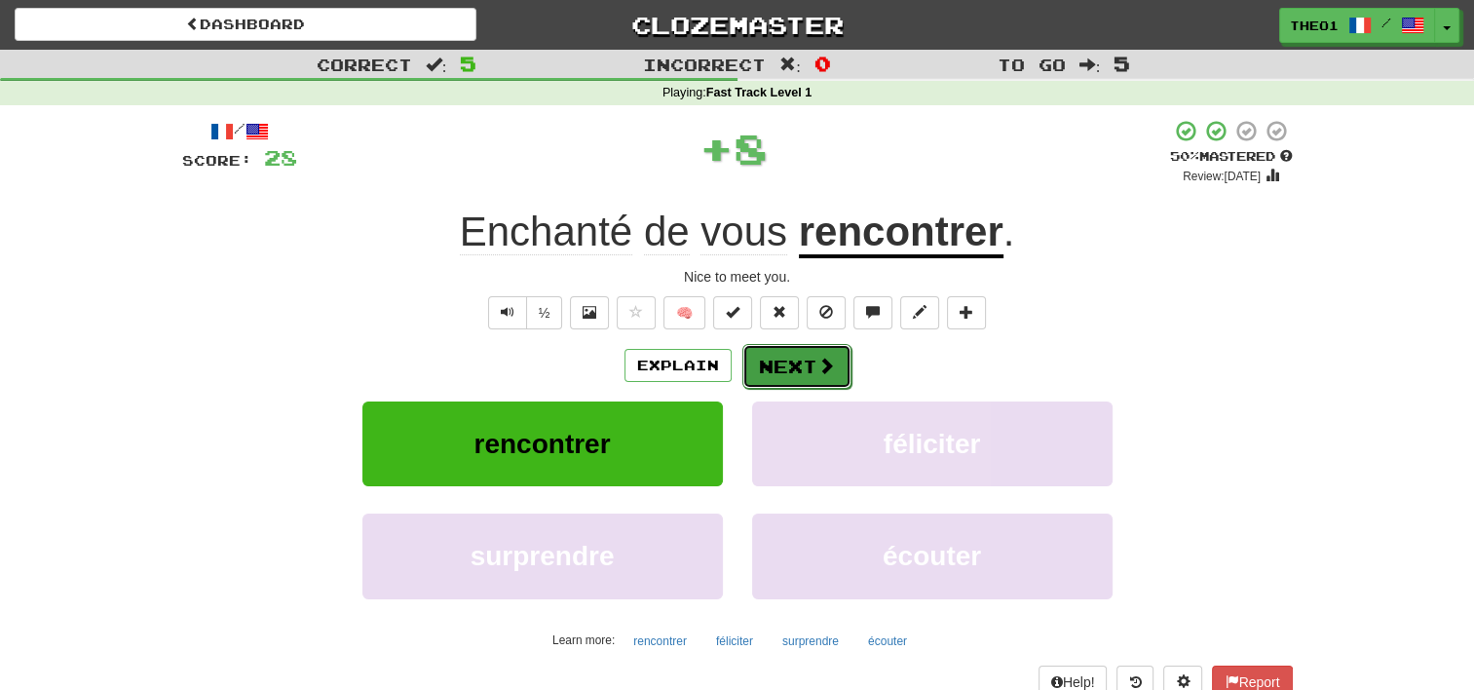
click at [820, 369] on span at bounding box center [827, 366] width 18 height 18
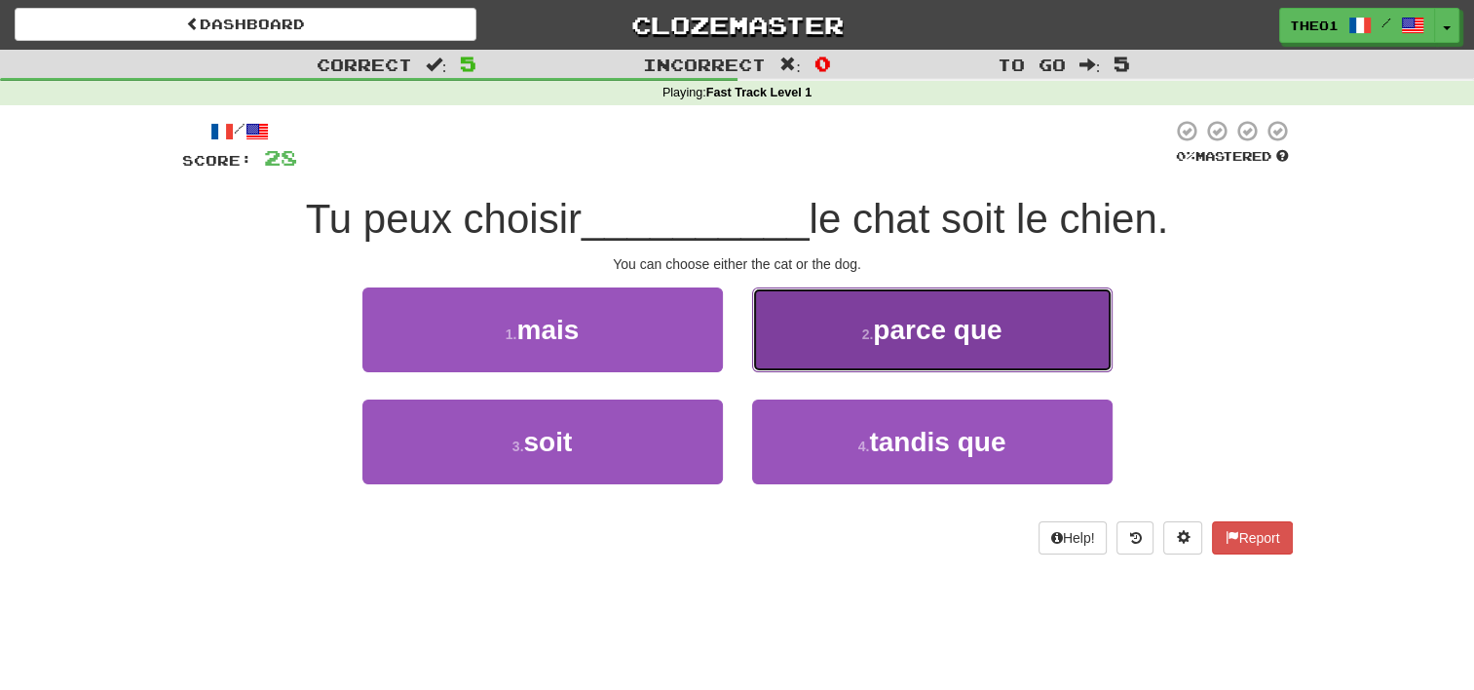
click at [833, 331] on button "2 . parce que" at bounding box center [932, 329] width 361 height 85
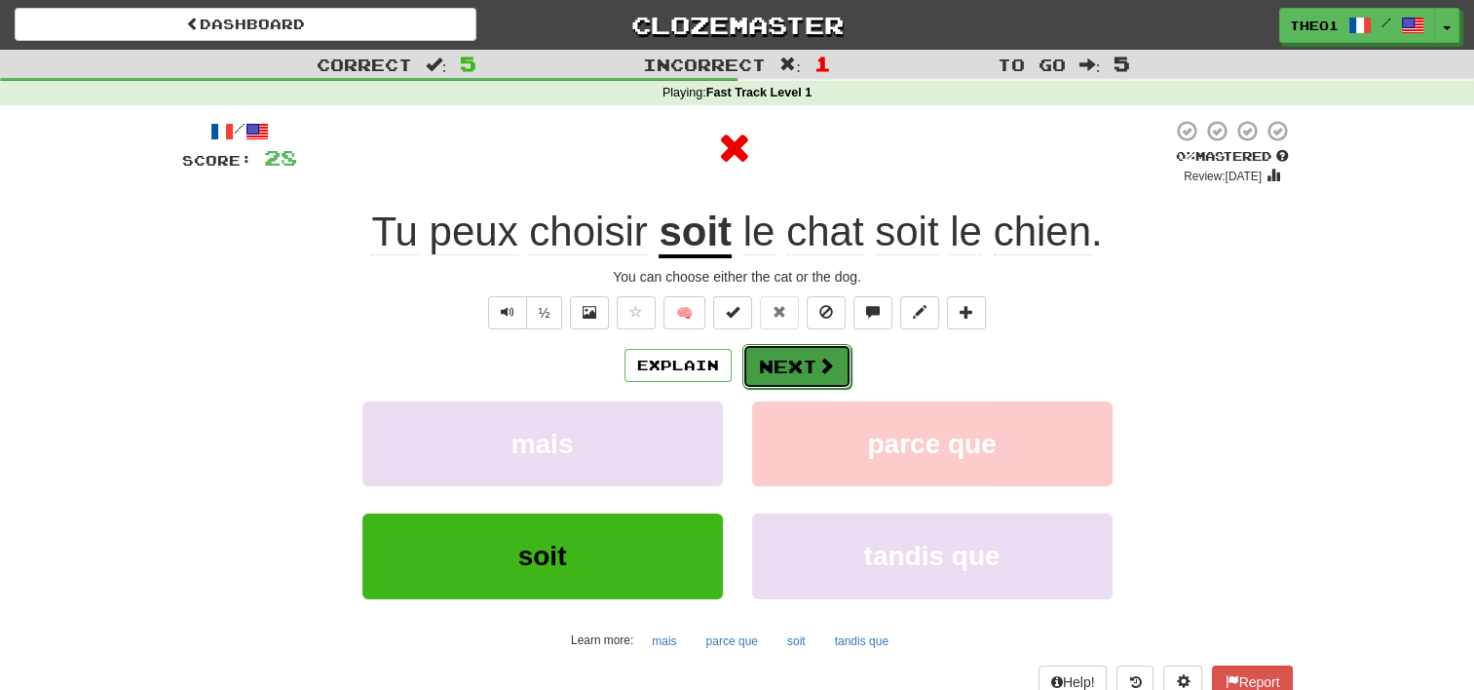
click at [810, 366] on button "Next" at bounding box center [797, 366] width 109 height 45
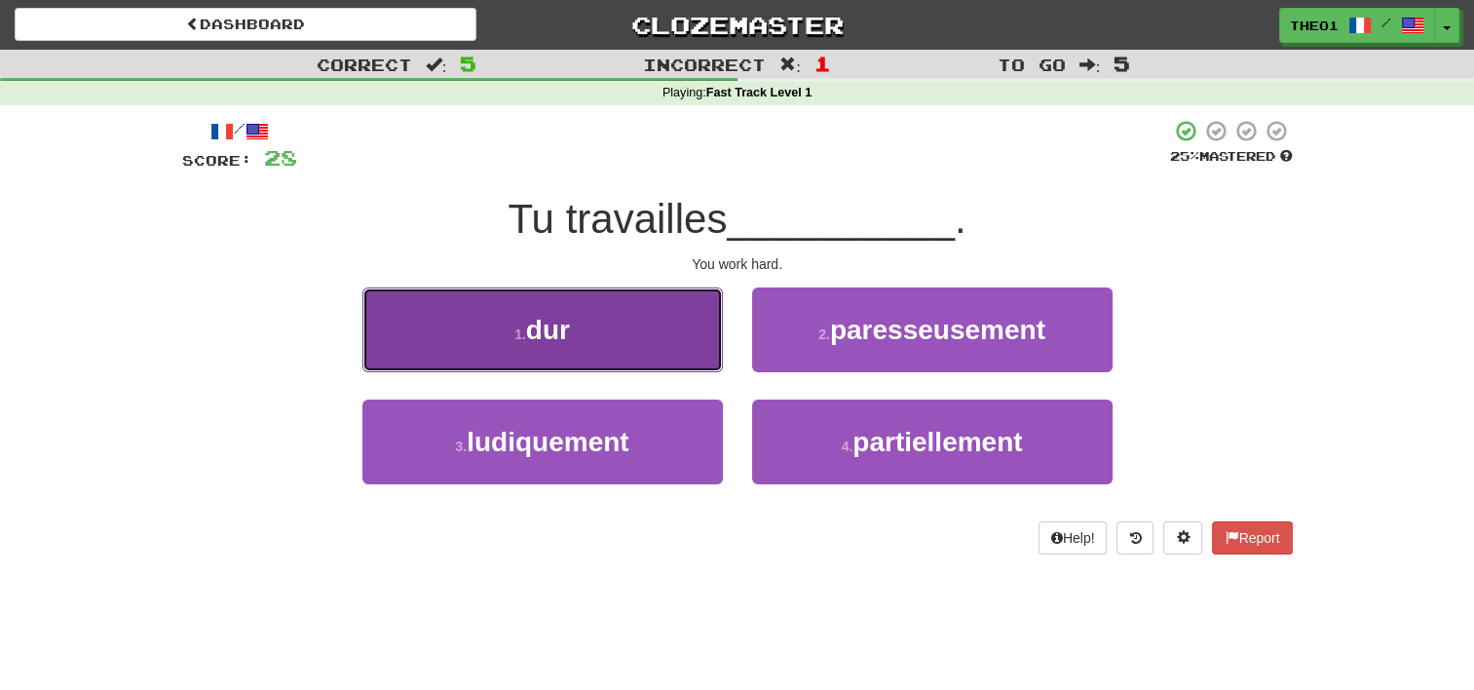
click at [611, 330] on button "1 . dur" at bounding box center [542, 329] width 361 height 85
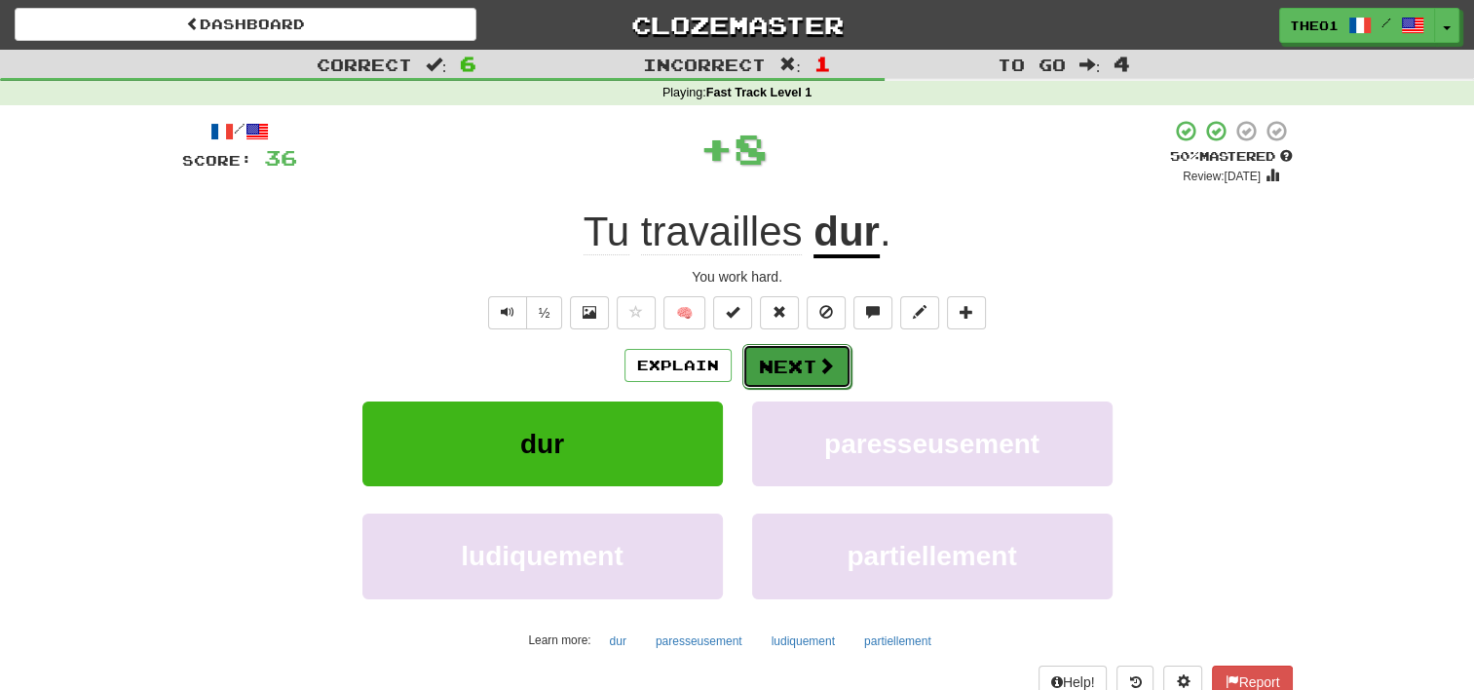
click at [811, 362] on button "Next" at bounding box center [797, 366] width 109 height 45
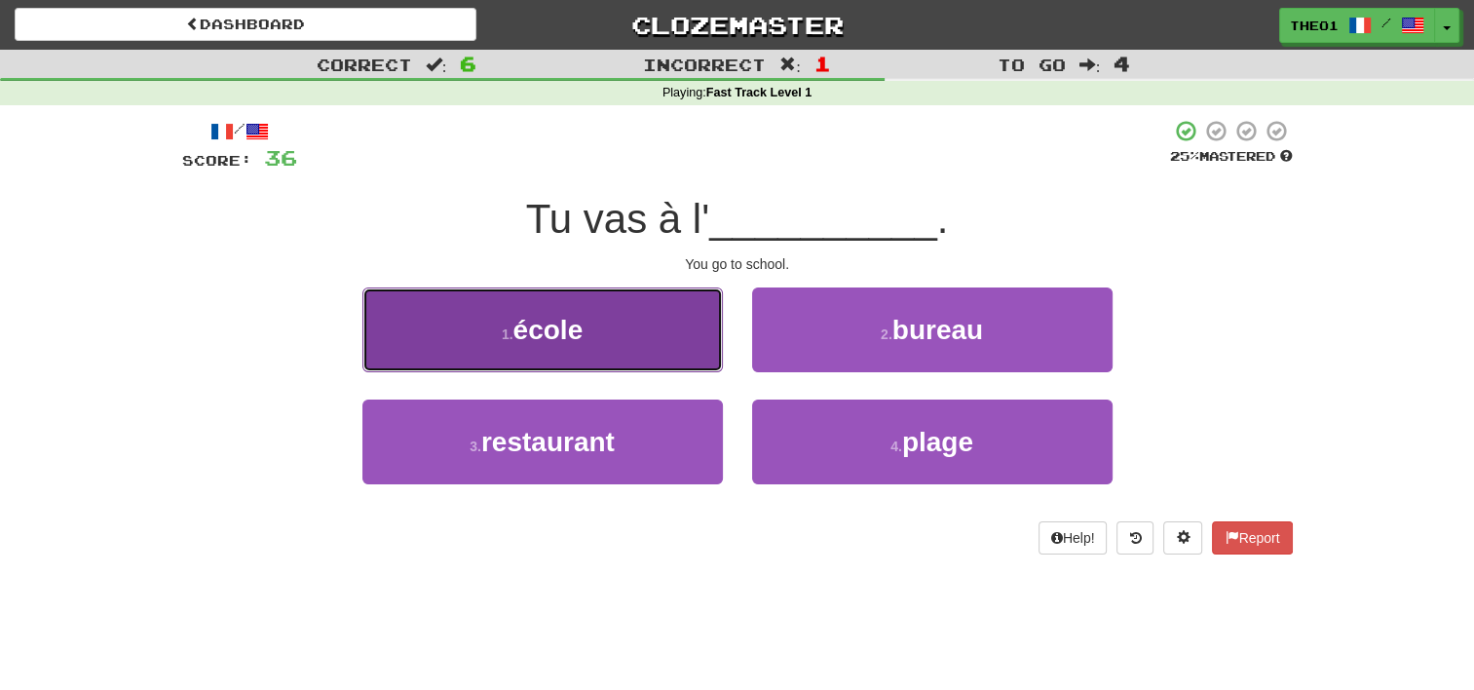
click at [587, 325] on button "1 . école" at bounding box center [542, 329] width 361 height 85
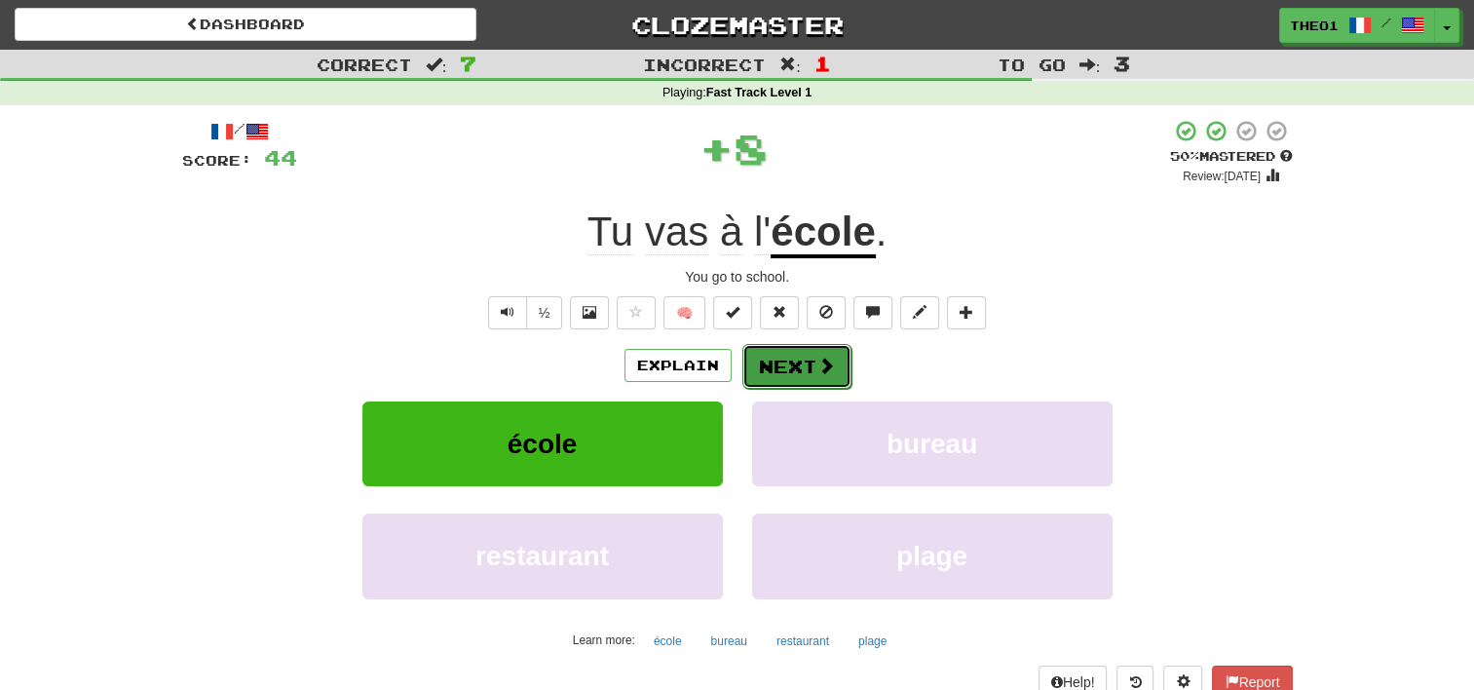
click at [803, 361] on button "Next" at bounding box center [797, 366] width 109 height 45
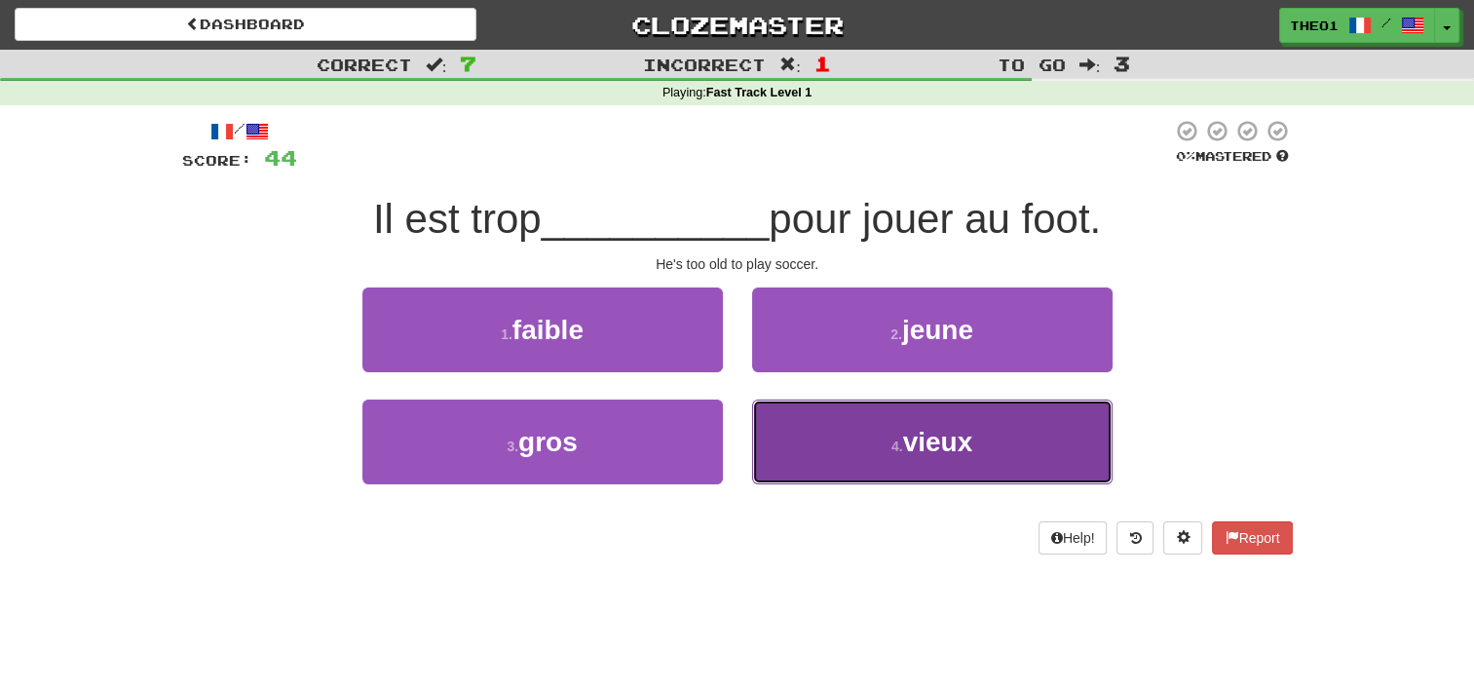
click at [823, 425] on button "4 . vieux" at bounding box center [932, 442] width 361 height 85
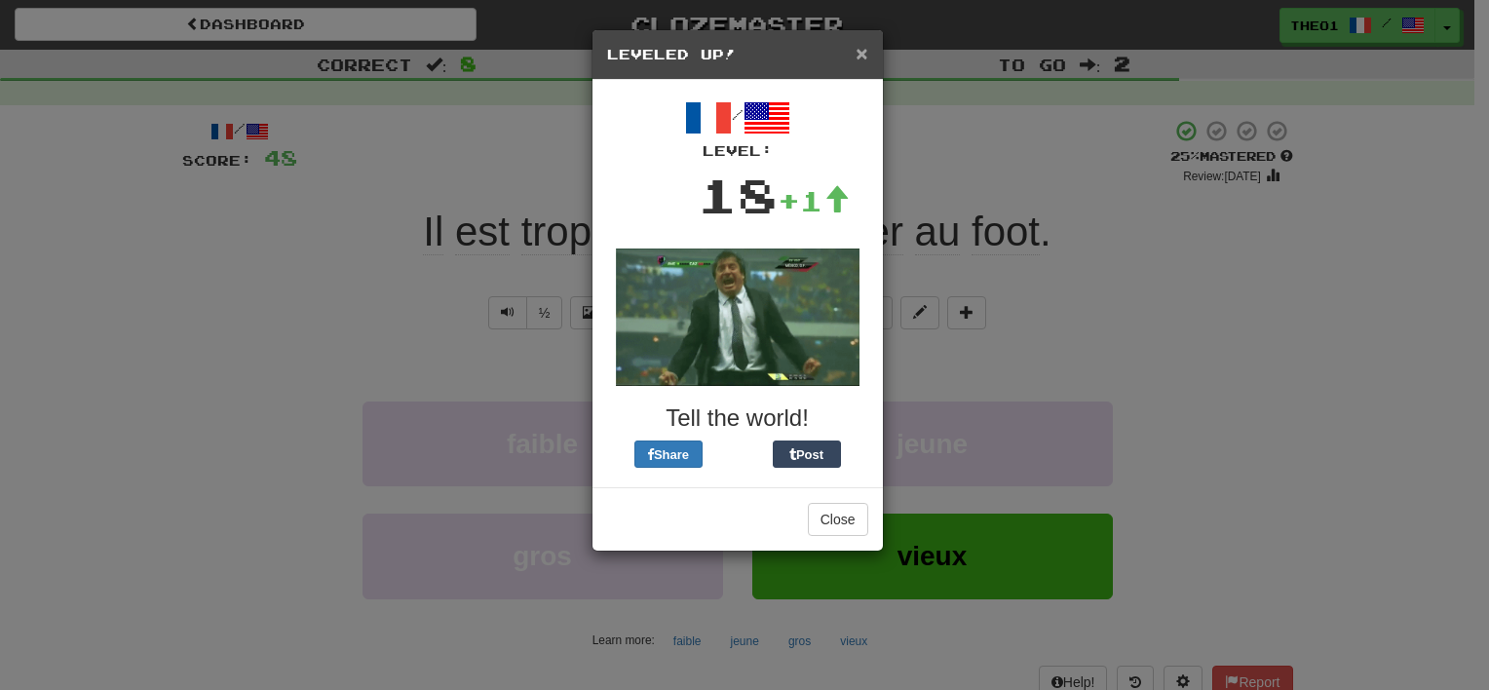
click at [861, 52] on span "×" at bounding box center [862, 53] width 12 height 22
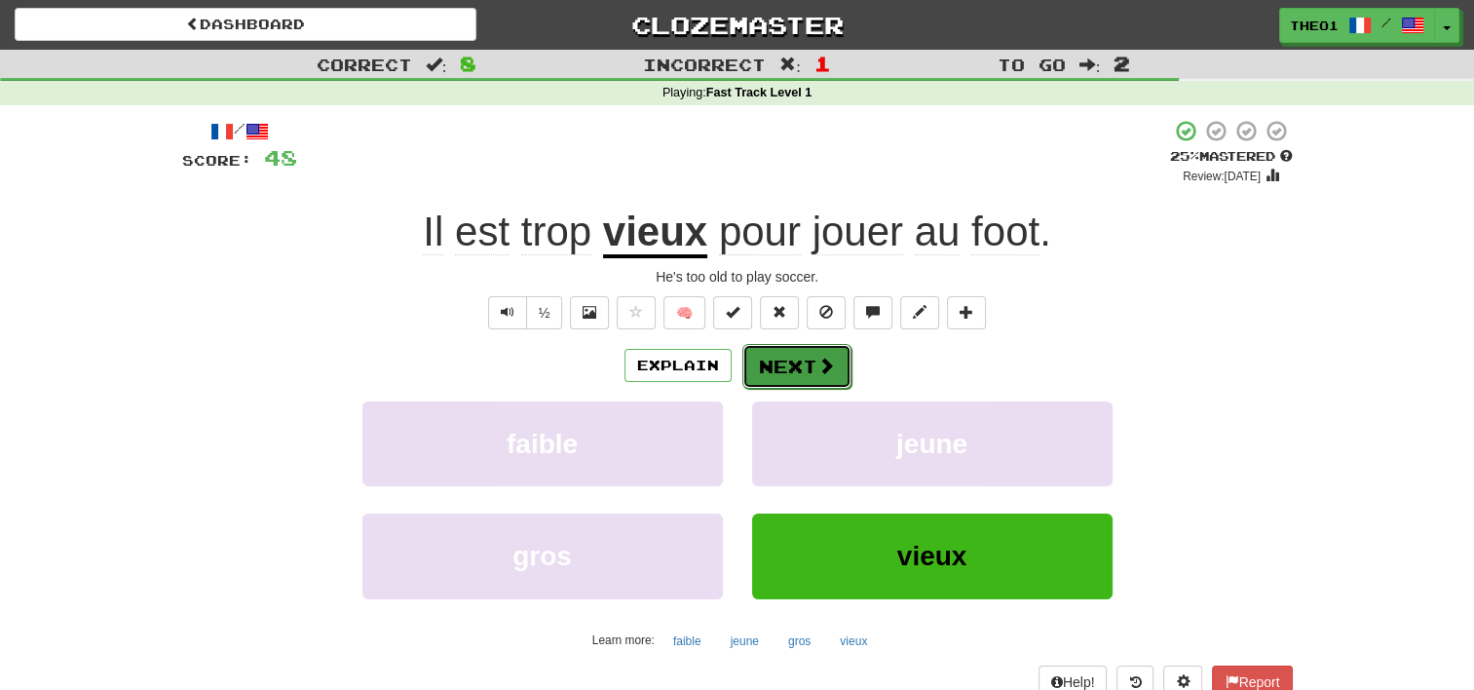
click at [820, 363] on span at bounding box center [827, 366] width 18 height 18
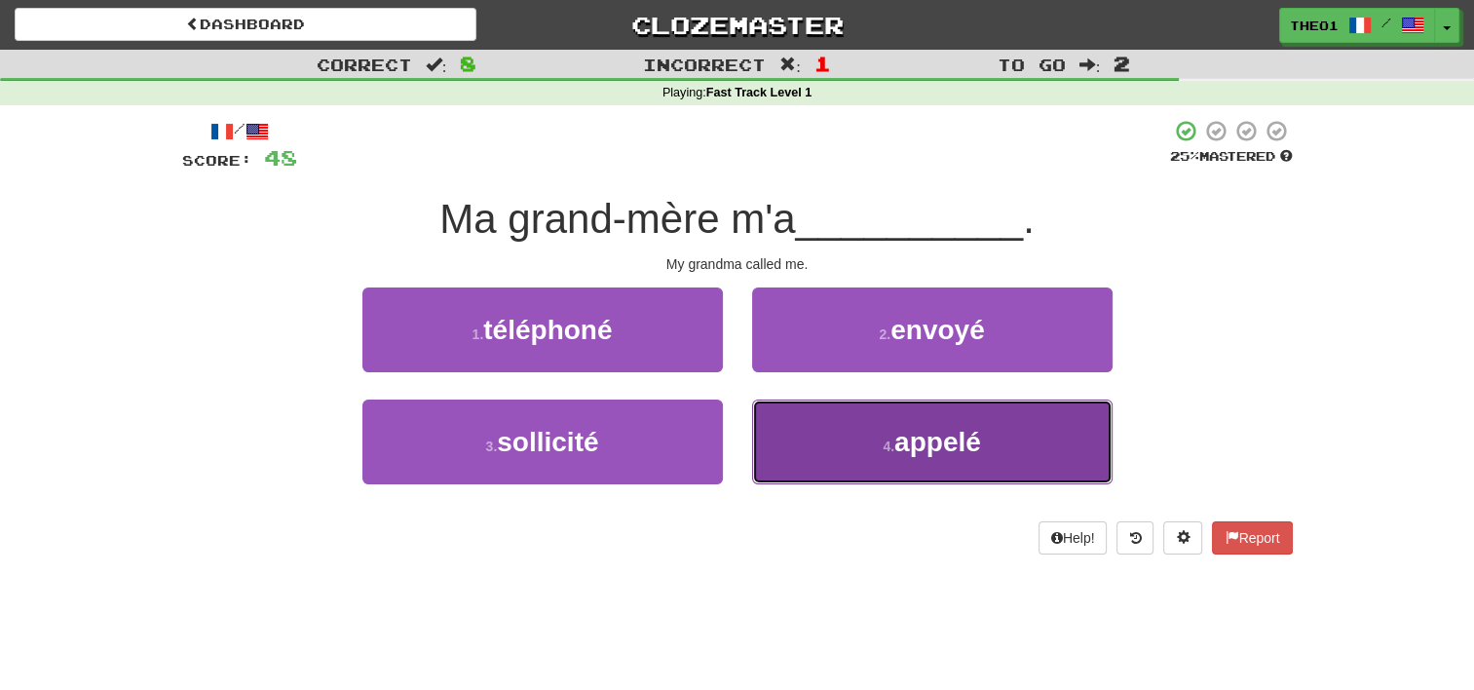
click at [886, 448] on small "4 ." at bounding box center [889, 447] width 12 height 16
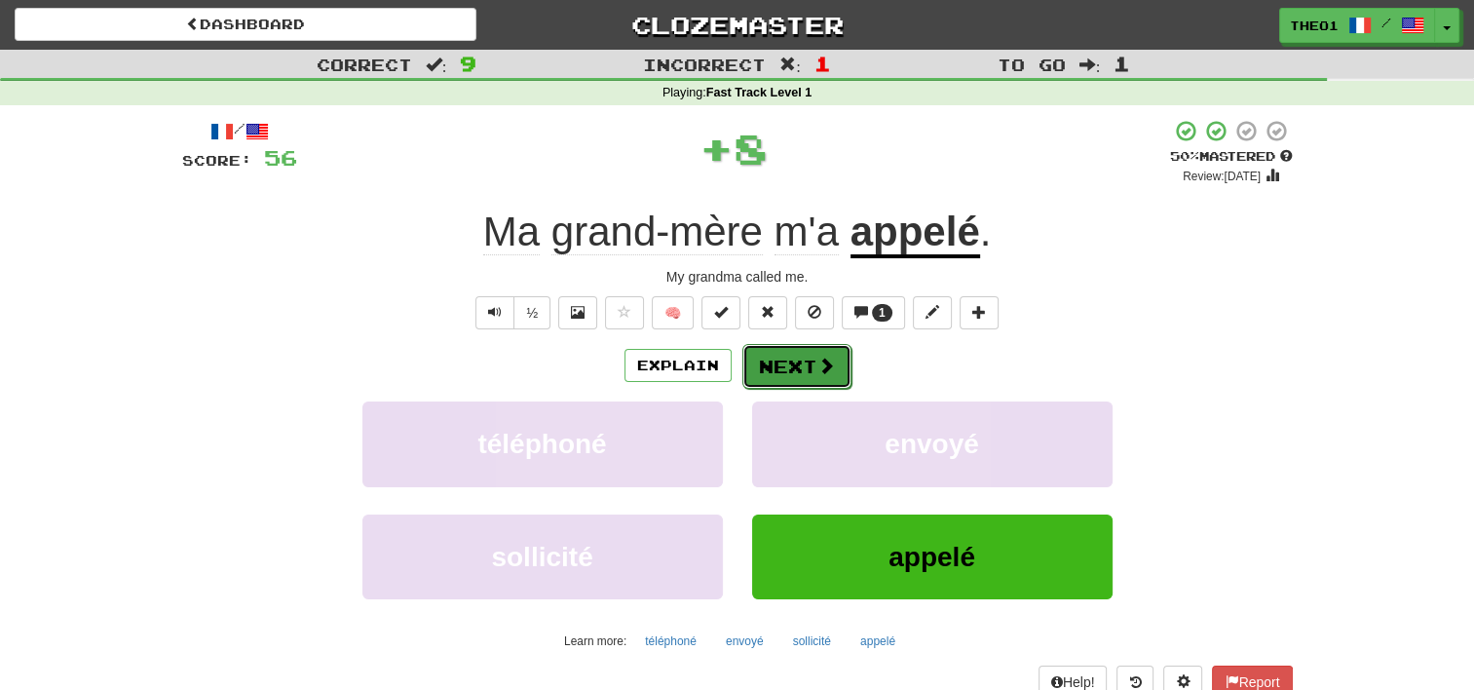
click at [814, 358] on button "Next" at bounding box center [797, 366] width 109 height 45
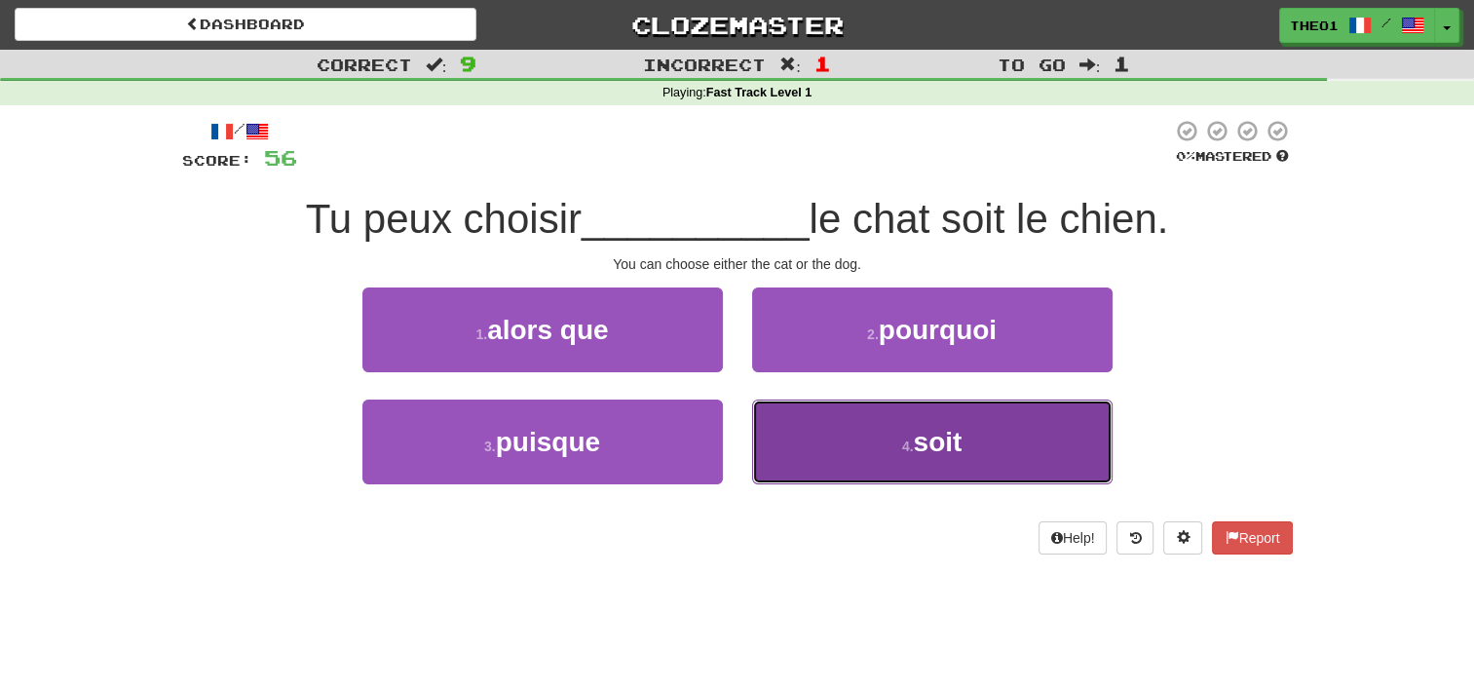
click at [905, 445] on small "4 ." at bounding box center [908, 447] width 12 height 16
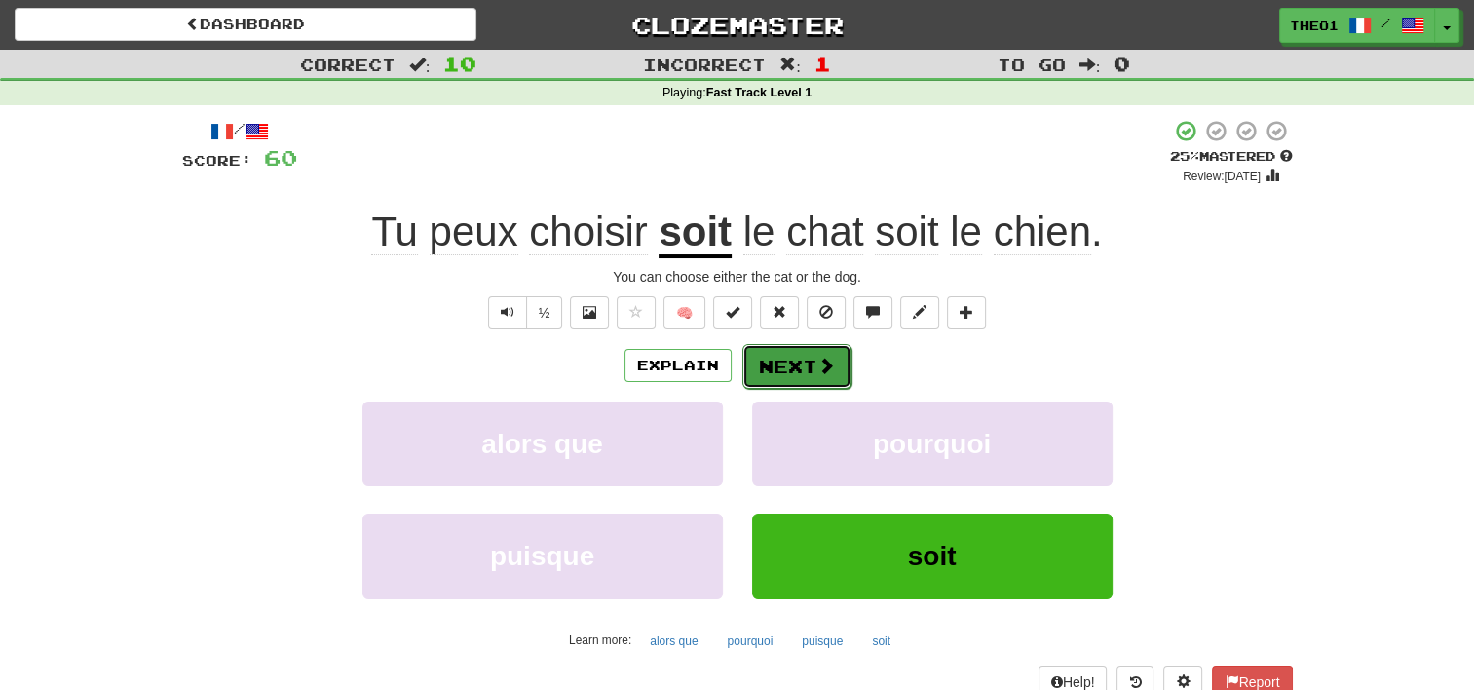
click at [785, 362] on button "Next" at bounding box center [797, 366] width 109 height 45
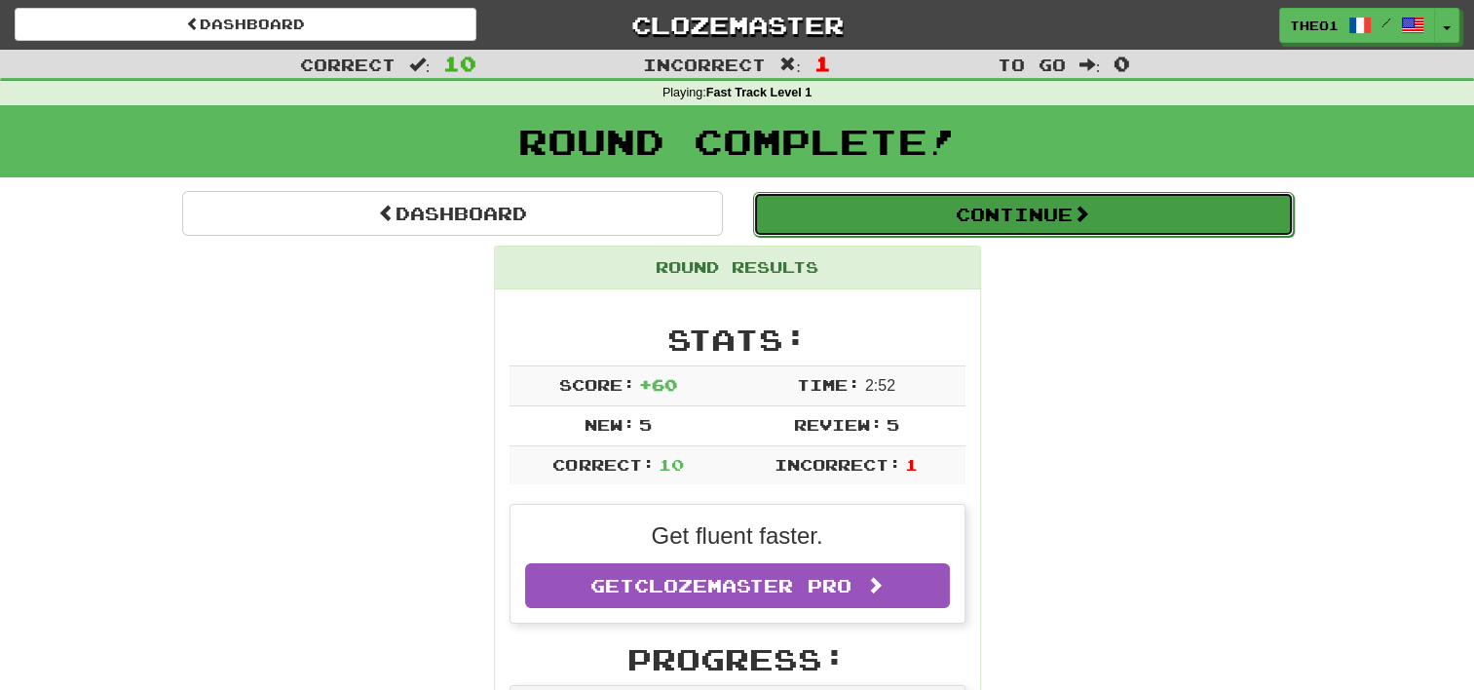
click at [1010, 210] on button "Continue" at bounding box center [1023, 214] width 541 height 45
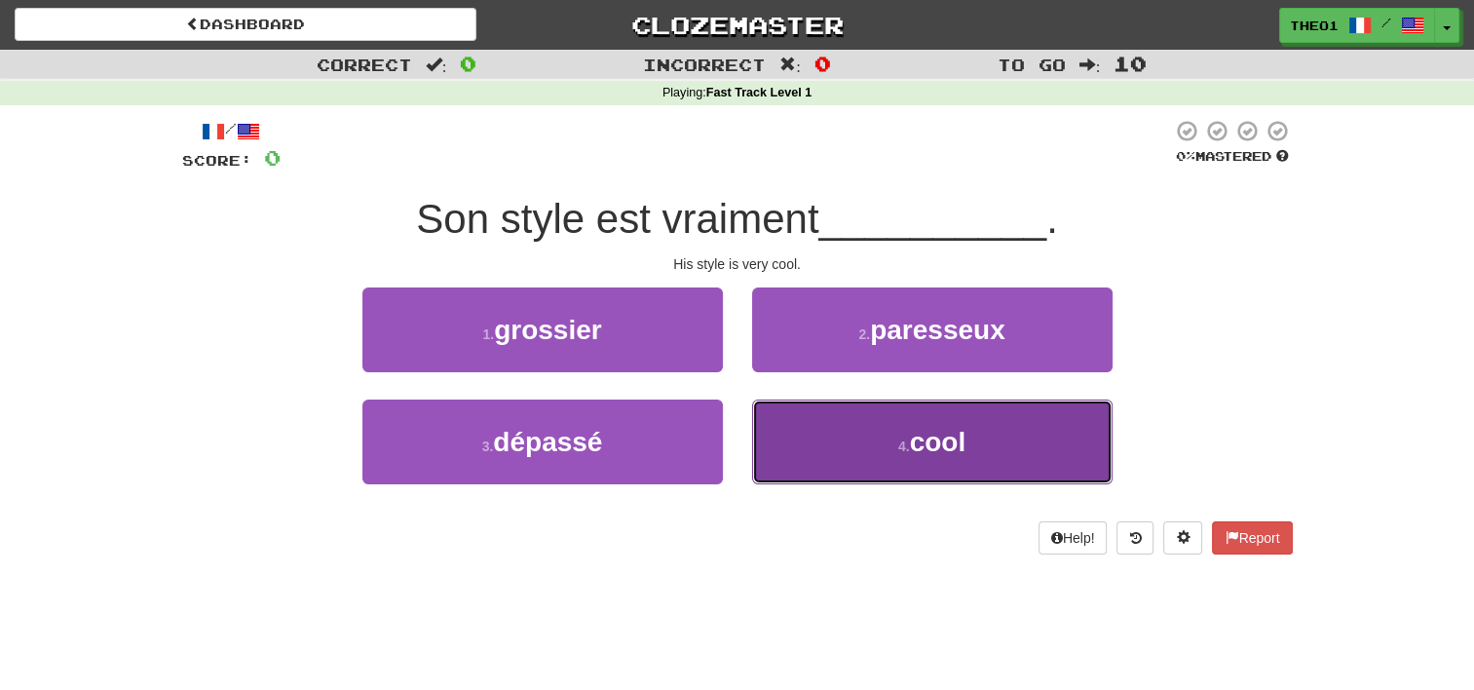
click at [858, 441] on button "4 . cool" at bounding box center [932, 442] width 361 height 85
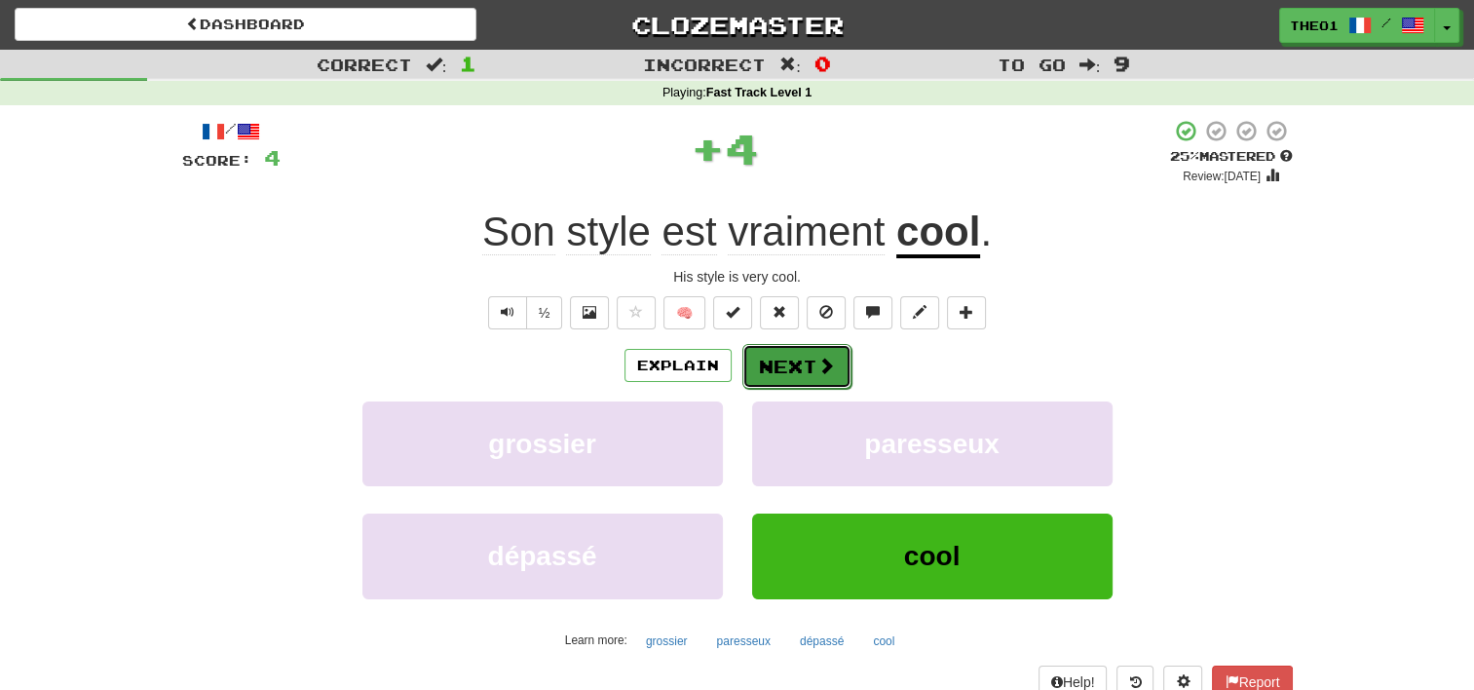
click at [813, 362] on button "Next" at bounding box center [797, 366] width 109 height 45
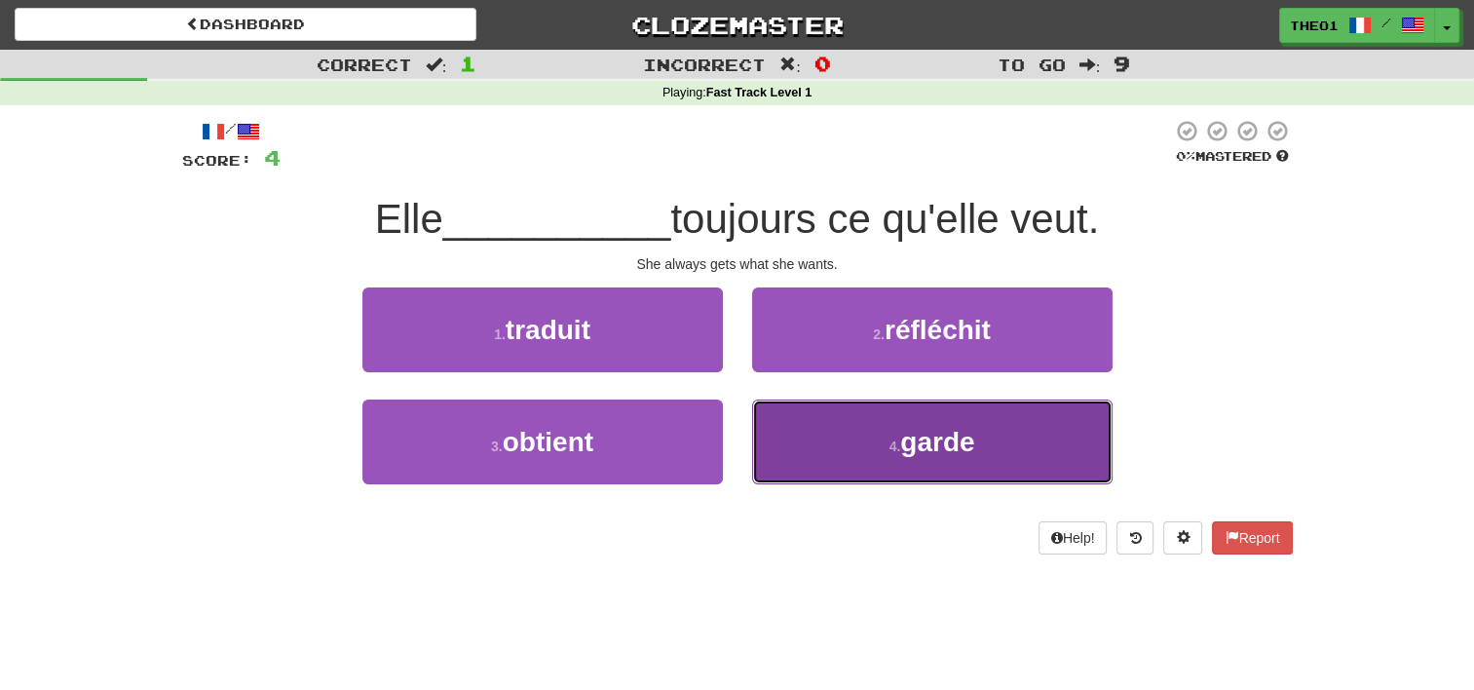
click at [837, 425] on button "4 . garde" at bounding box center [932, 442] width 361 height 85
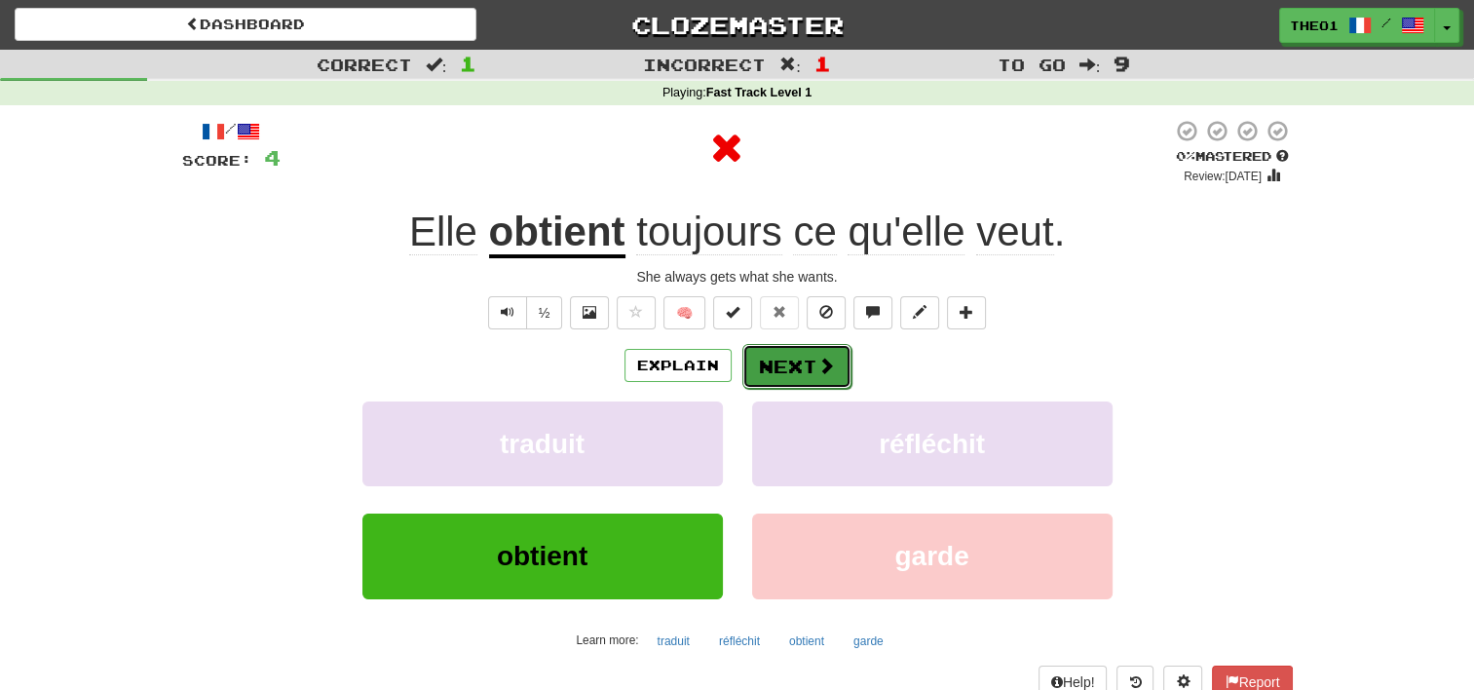
click at [795, 364] on button "Next" at bounding box center [797, 366] width 109 height 45
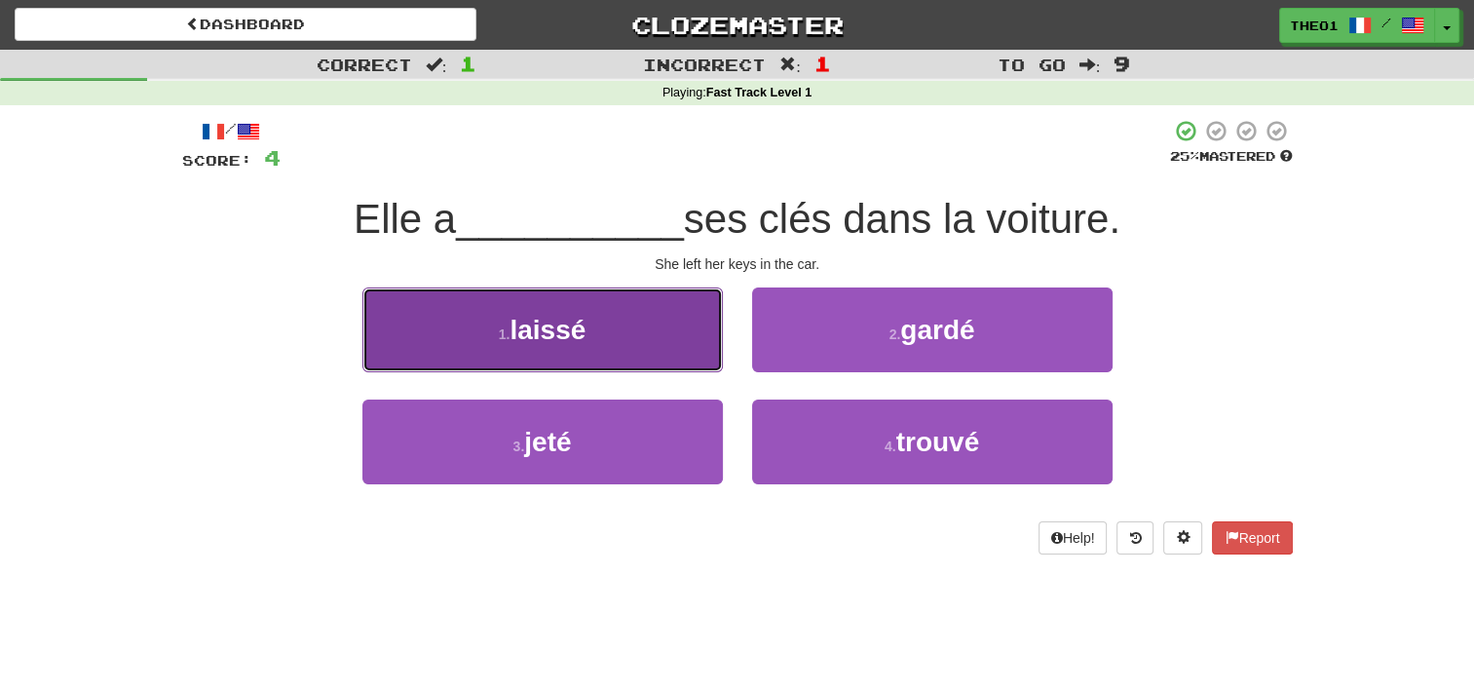
click at [557, 339] on span "laissé" at bounding box center [548, 330] width 76 height 30
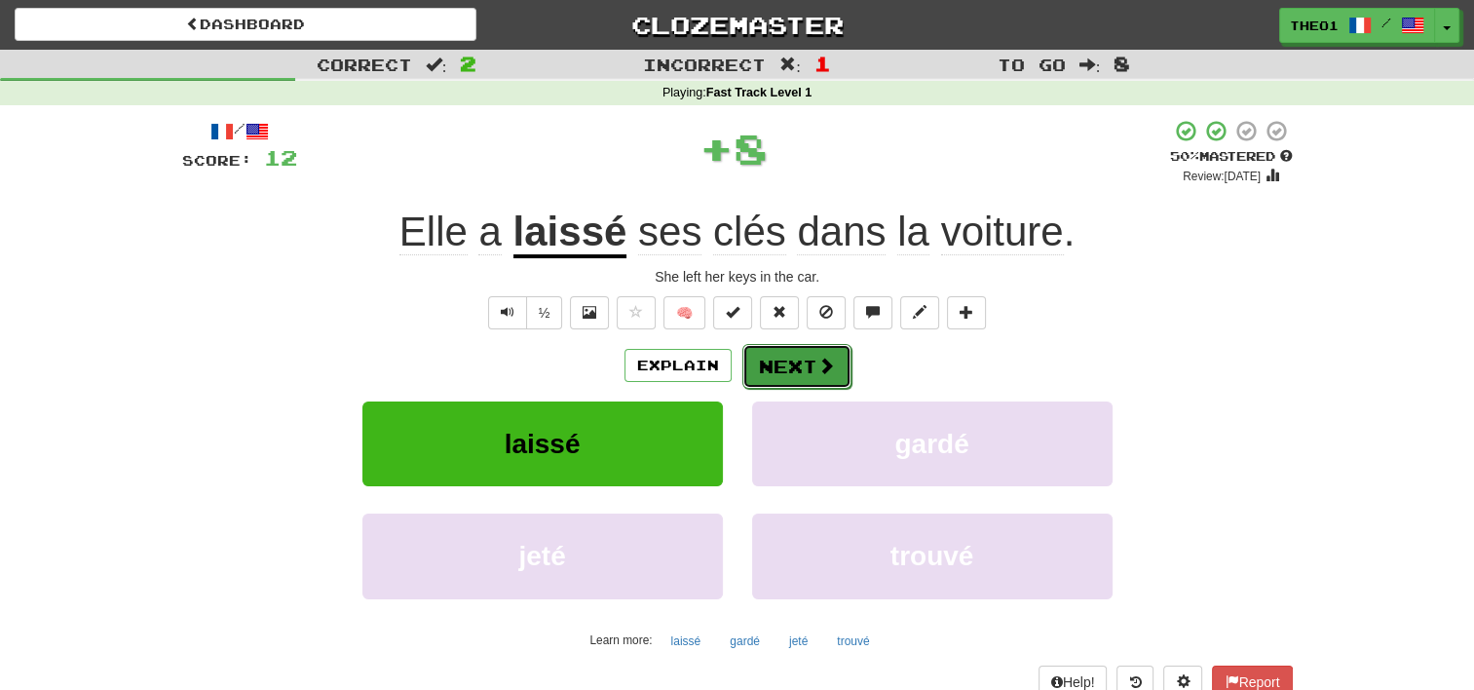
click at [818, 374] on span at bounding box center [827, 366] width 18 height 18
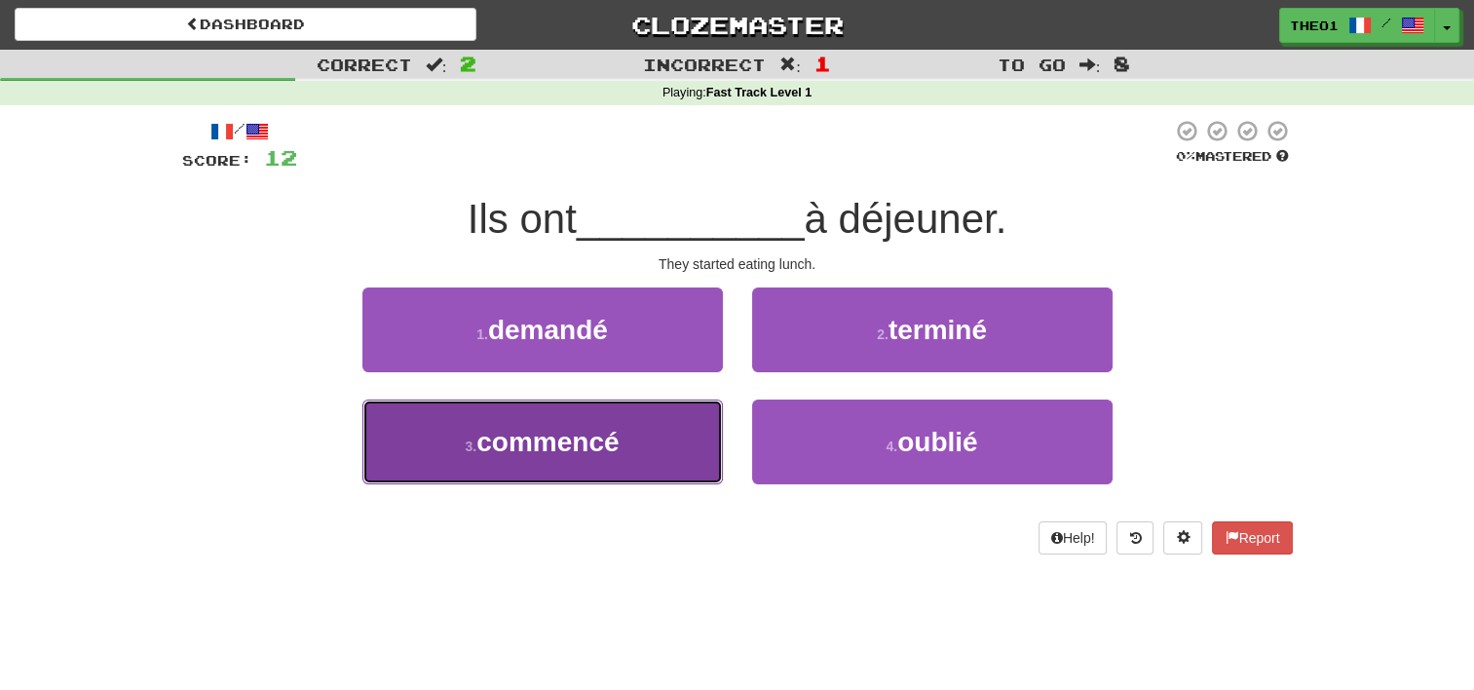
click at [598, 444] on span "commencé" at bounding box center [548, 442] width 142 height 30
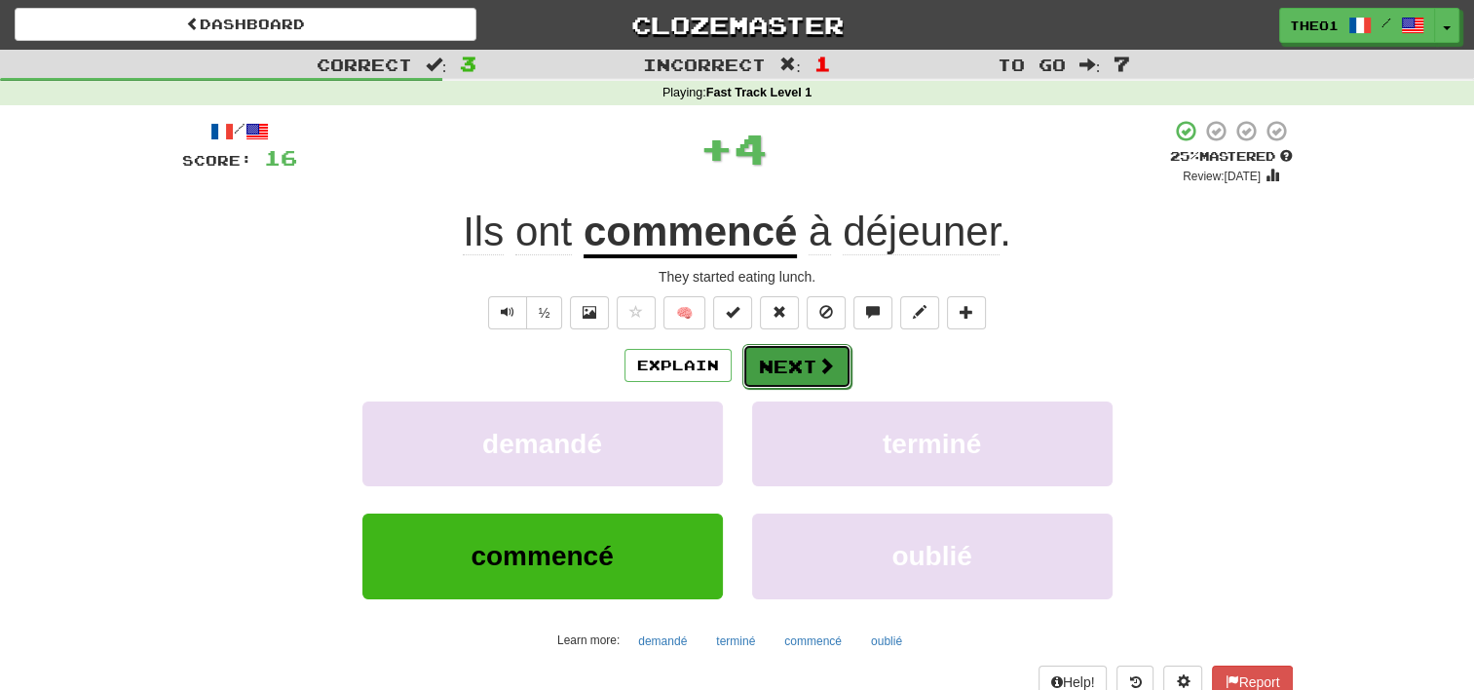
click at [793, 358] on button "Next" at bounding box center [797, 366] width 109 height 45
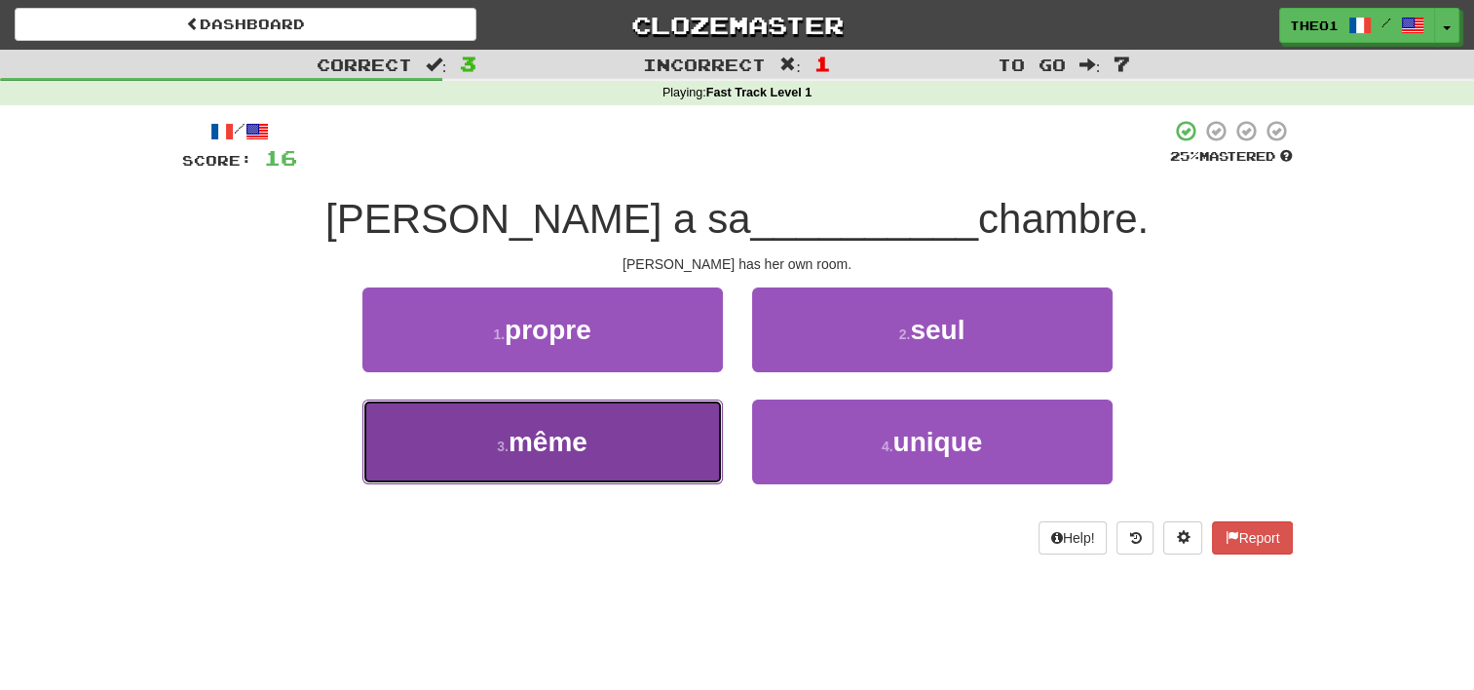
click at [605, 453] on button "3 . même" at bounding box center [542, 442] width 361 height 85
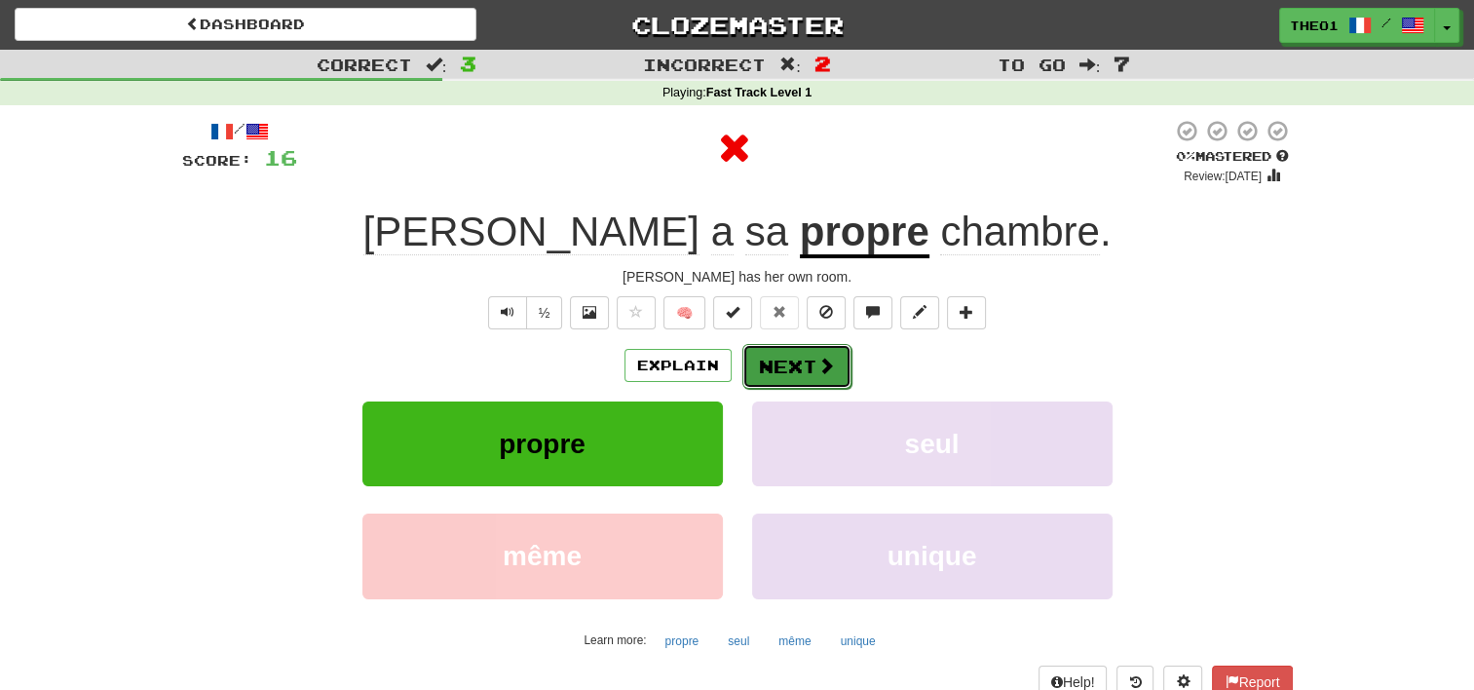
click at [800, 361] on button "Next" at bounding box center [797, 366] width 109 height 45
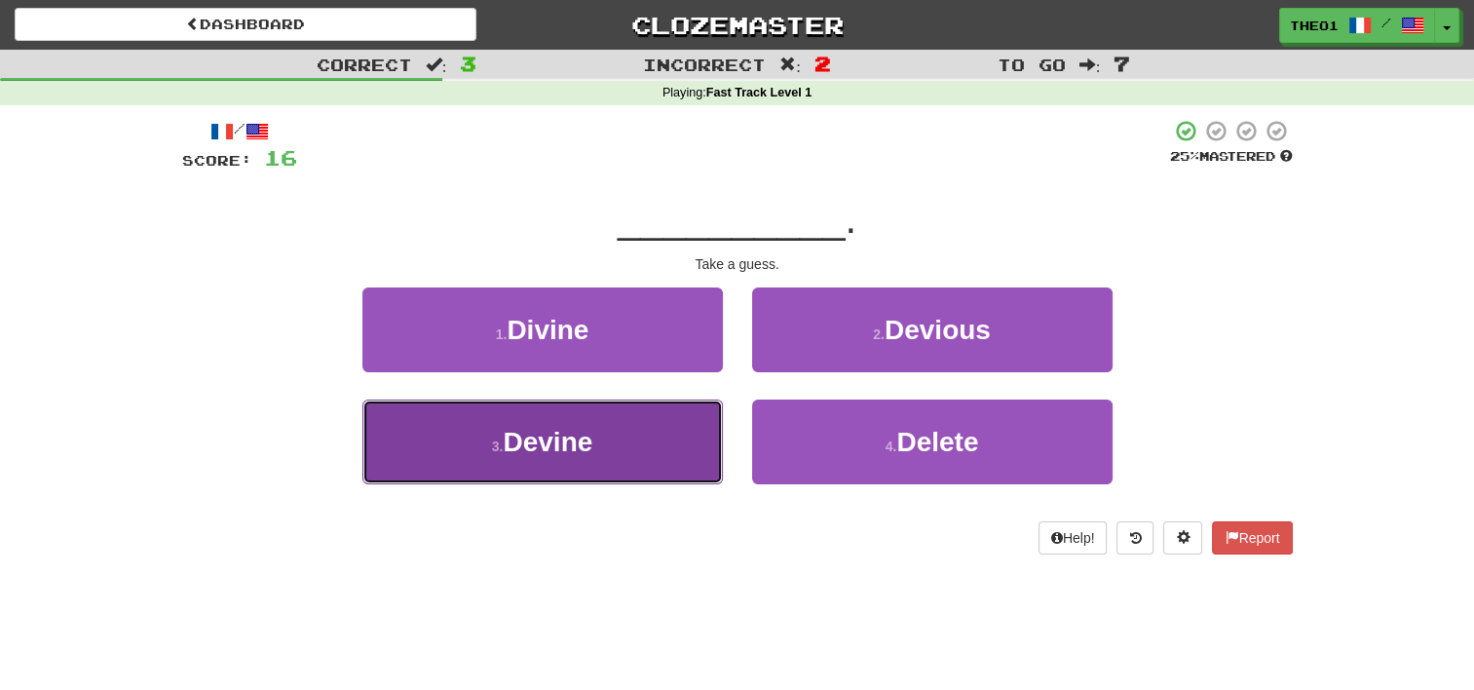
click at [625, 440] on button "3 . Devine" at bounding box center [542, 442] width 361 height 85
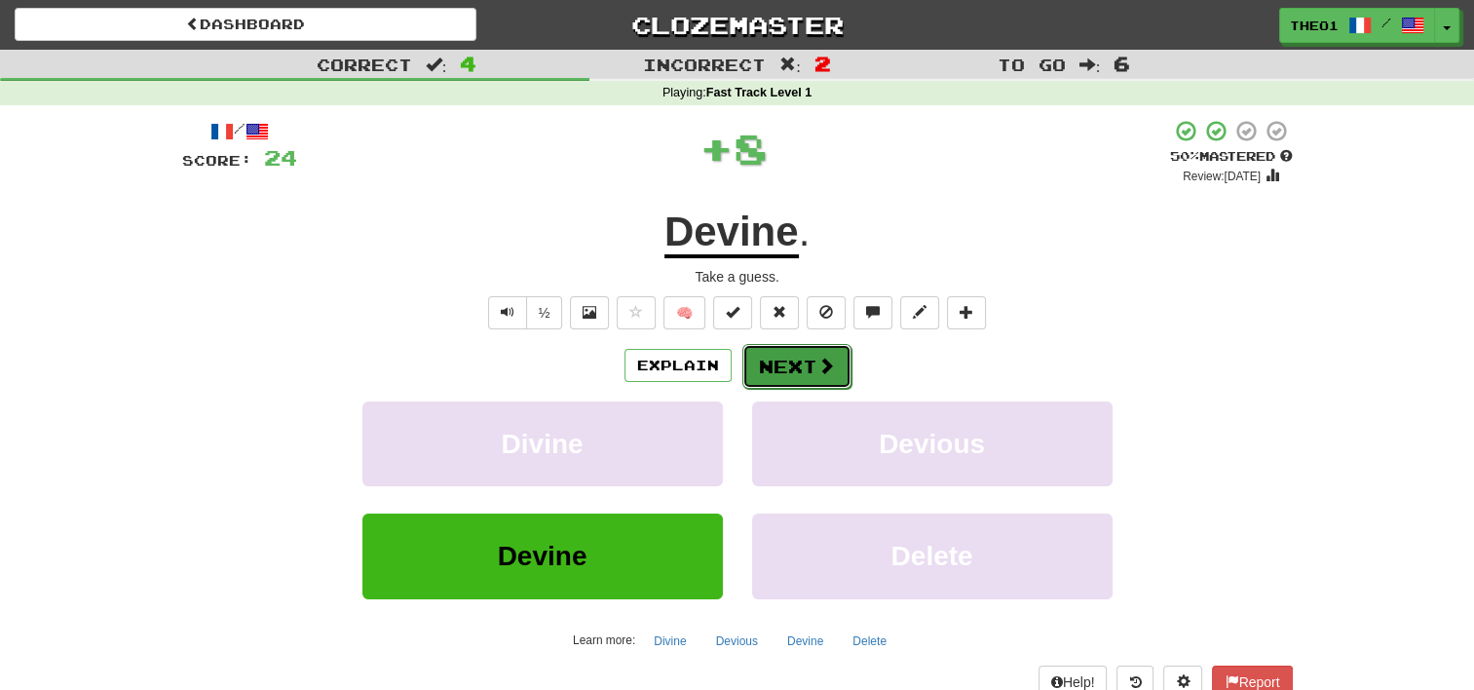
click at [791, 362] on button "Next" at bounding box center [797, 366] width 109 height 45
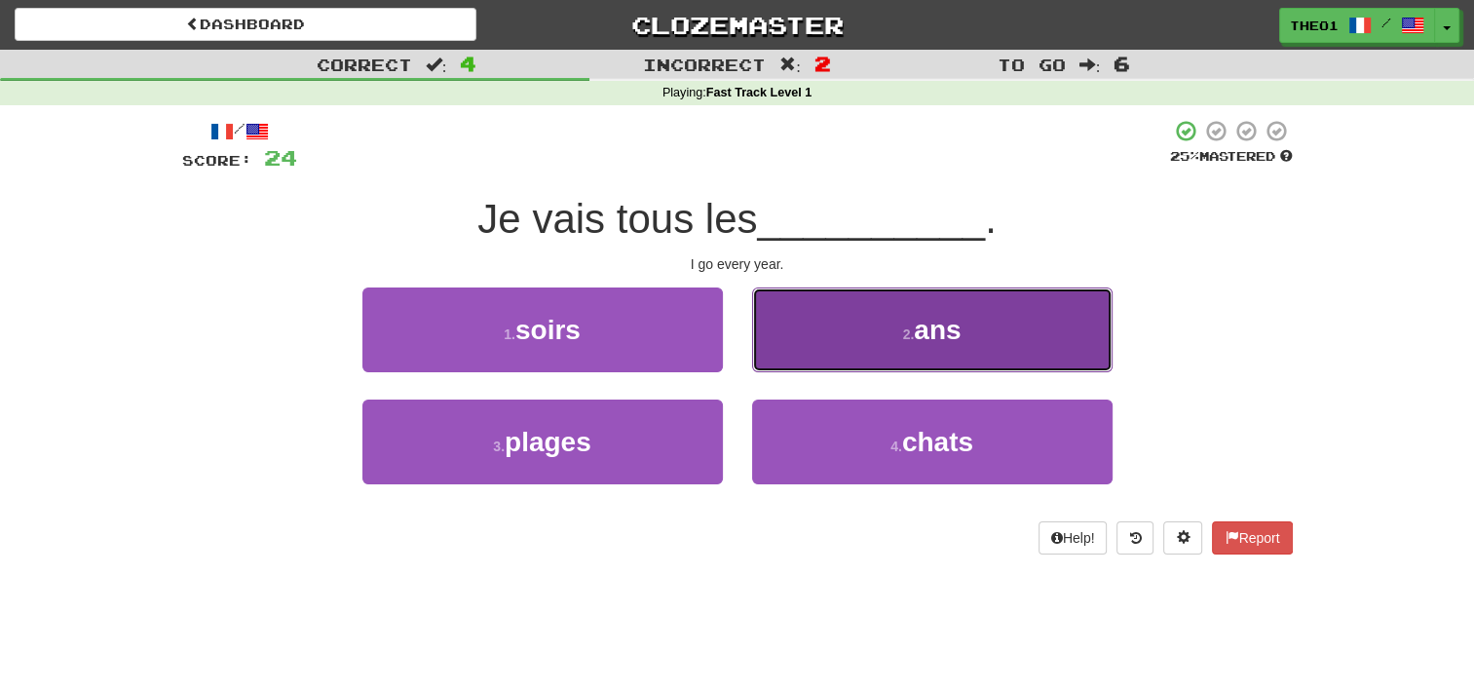
click at [931, 342] on span "ans" at bounding box center [937, 330] width 47 height 30
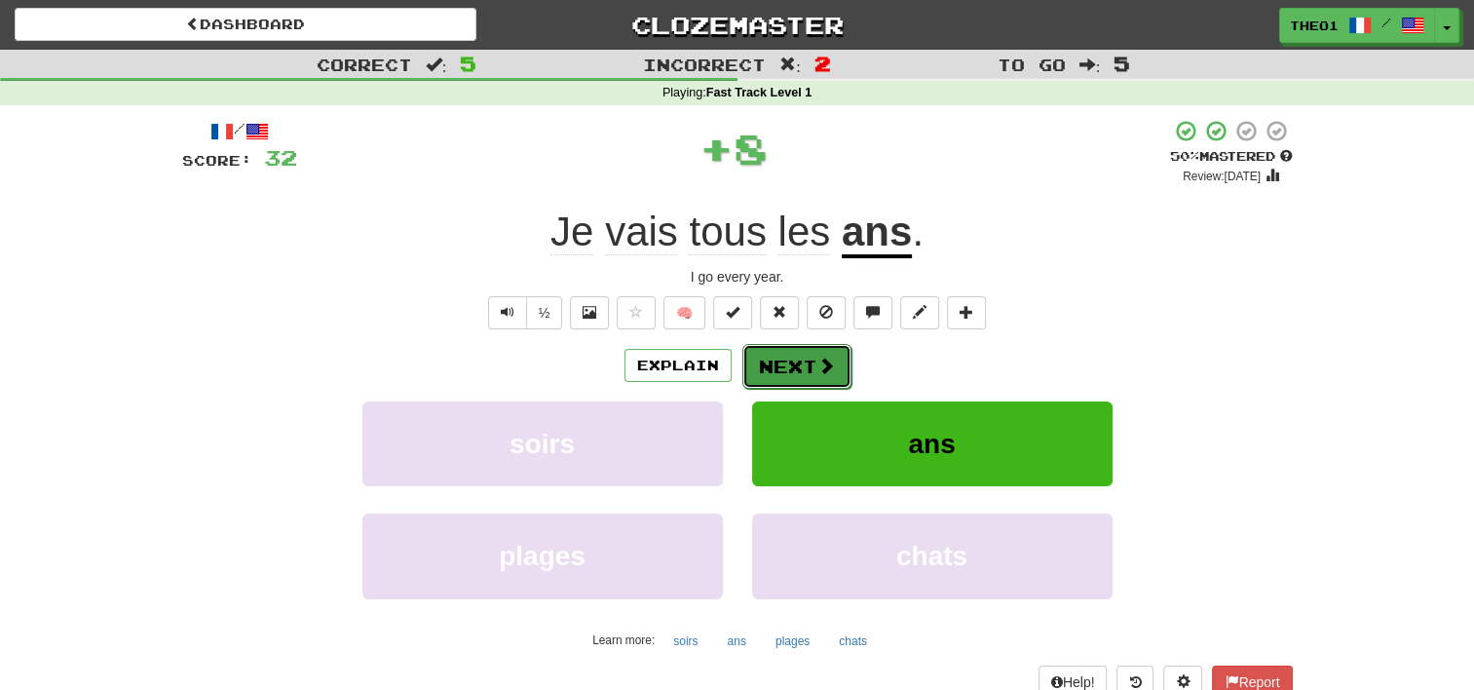
click at [778, 366] on button "Next" at bounding box center [797, 366] width 109 height 45
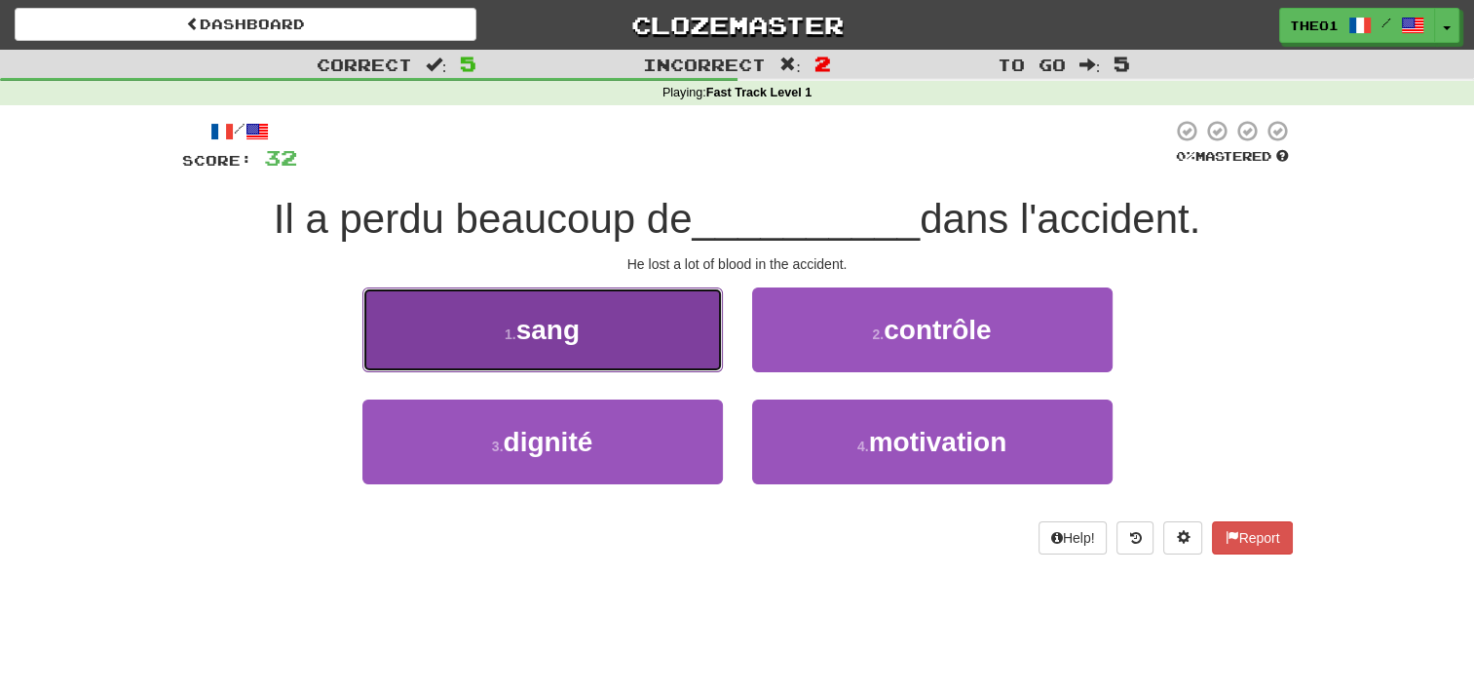
click at [592, 331] on button "1 . sang" at bounding box center [542, 329] width 361 height 85
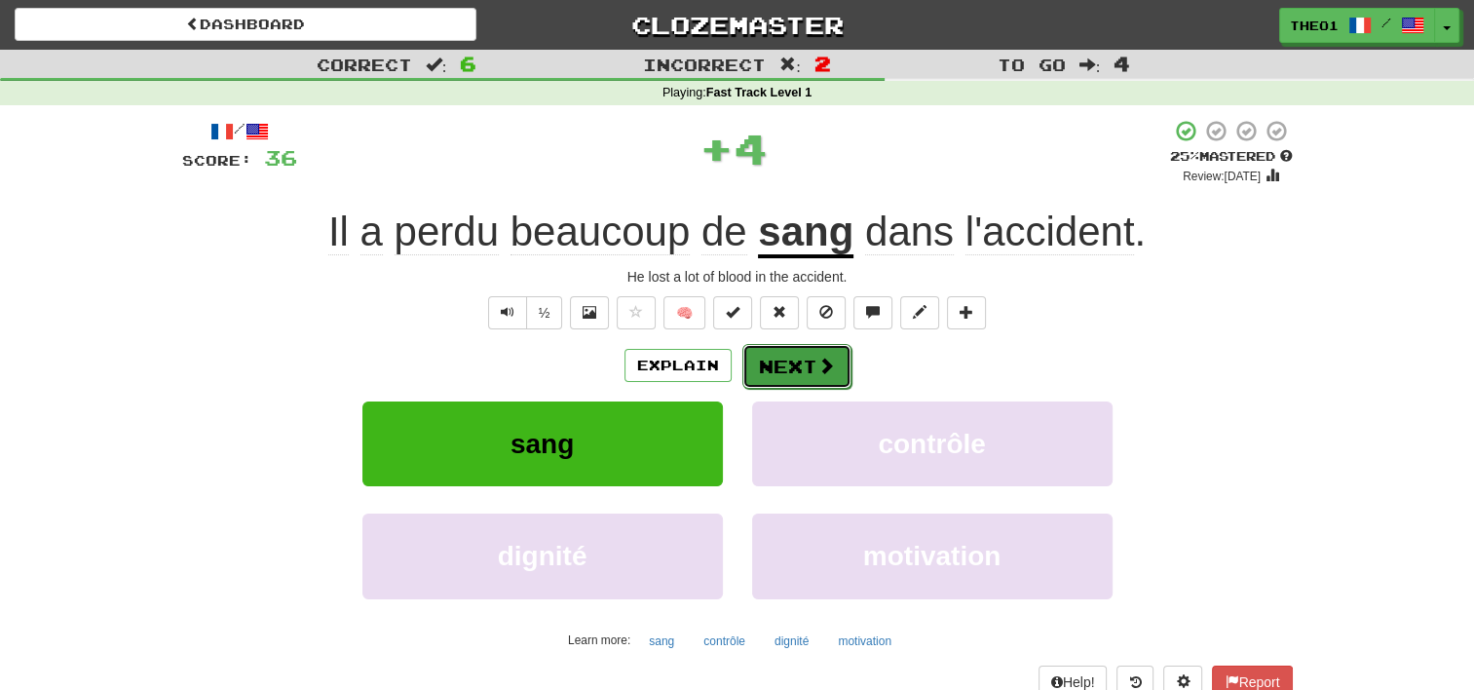
click at [818, 363] on span at bounding box center [827, 366] width 18 height 18
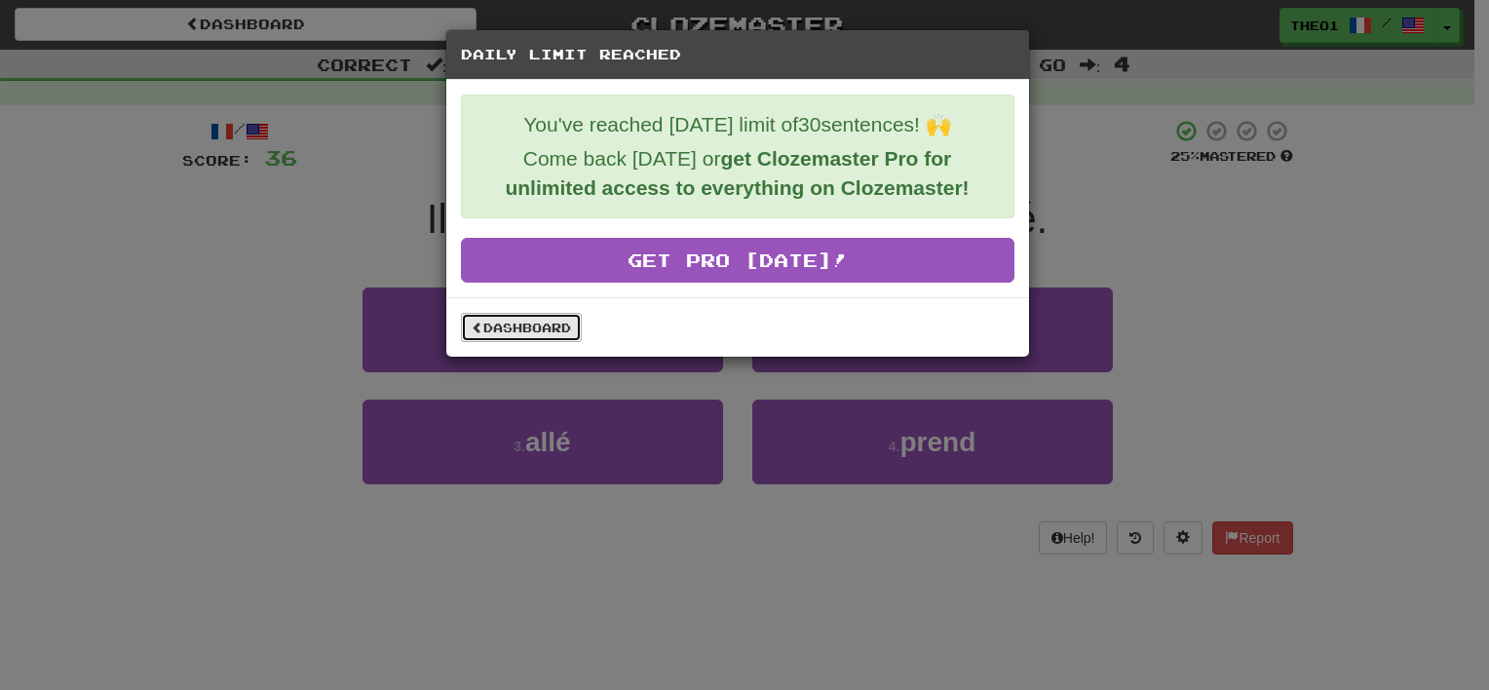
click at [542, 327] on link "Dashboard" at bounding box center [521, 327] width 121 height 29
